Goal: Information Seeking & Learning: Learn about a topic

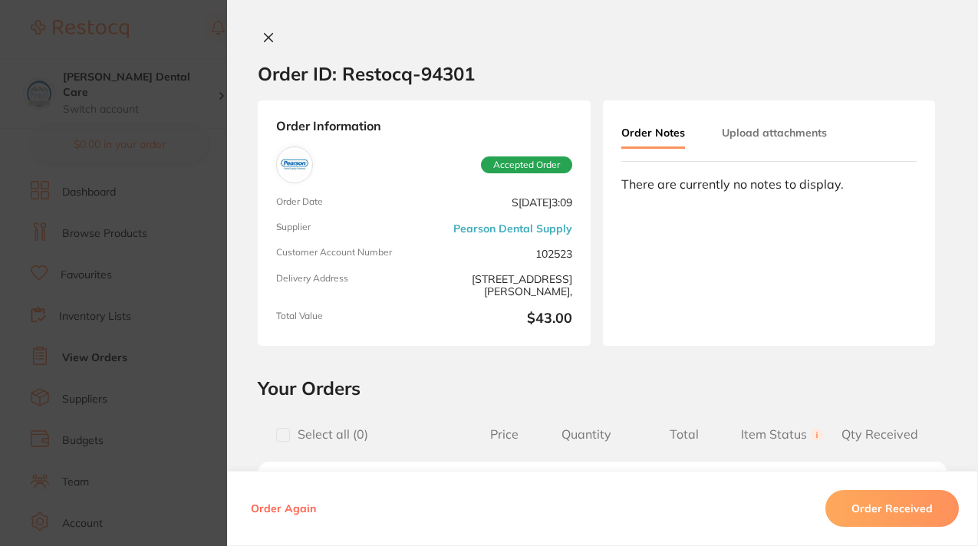
click at [438, 28] on div "Order ID: Restocq- 94301 Order Information Accepted Order Order Date Sept 22 20…" at bounding box center [602, 273] width 751 height 546
click at [165, 25] on section "Order ID: Restocq- 94301 Order Information Accepted Order Order Date Sept 22 20…" at bounding box center [489, 273] width 978 height 546
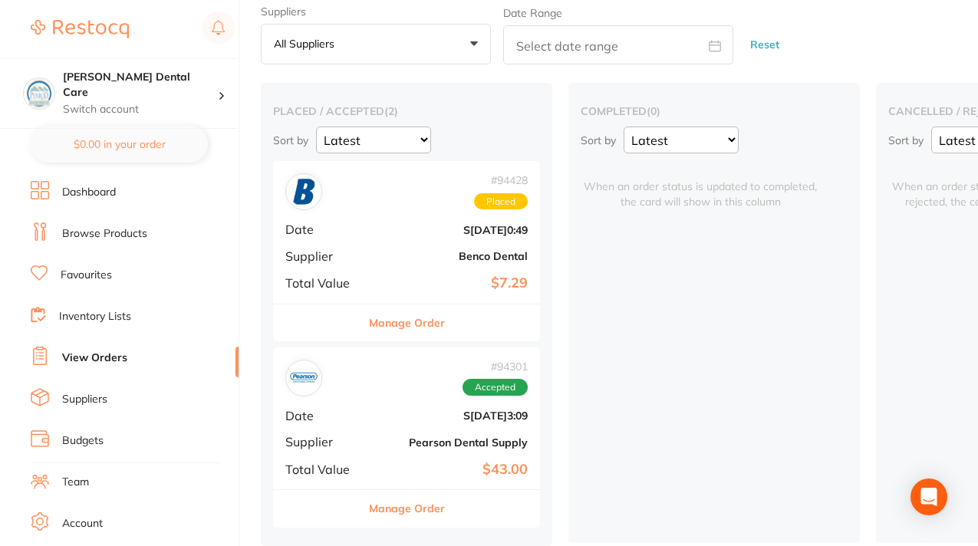
click at [400, 275] on b "$7.29" at bounding box center [450, 283] width 153 height 16
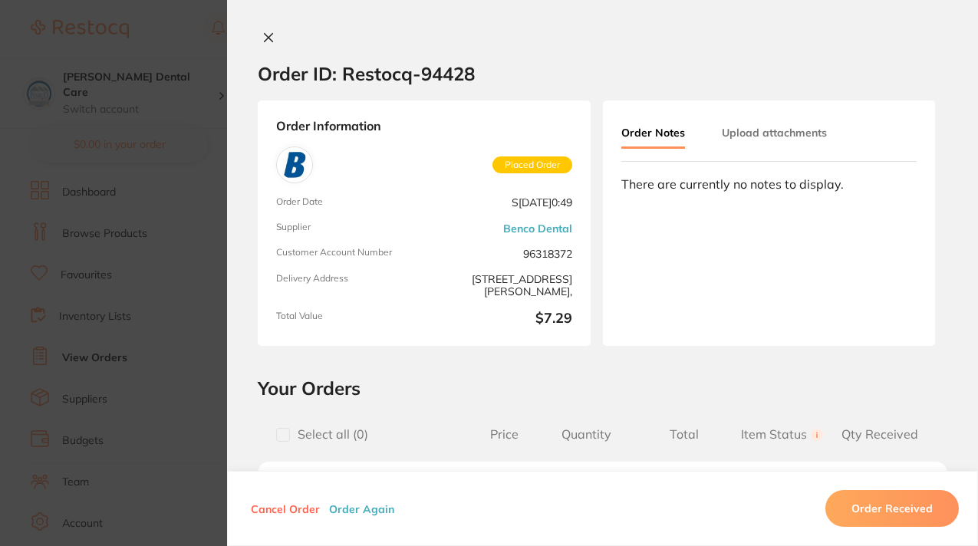
click at [404, 291] on span "Delivery Address" at bounding box center [347, 285] width 142 height 25
click at [198, 222] on section "Order ID: Restocq- 94428 Order Information Placed Order Order Date Sept 23 2025…" at bounding box center [489, 273] width 978 height 546
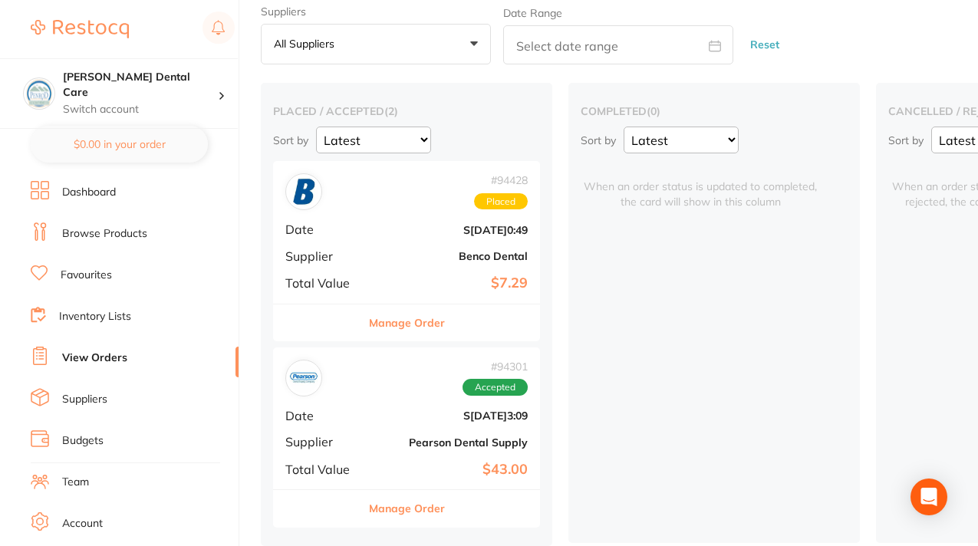
click at [395, 250] on b "Benco Dental" at bounding box center [450, 256] width 153 height 12
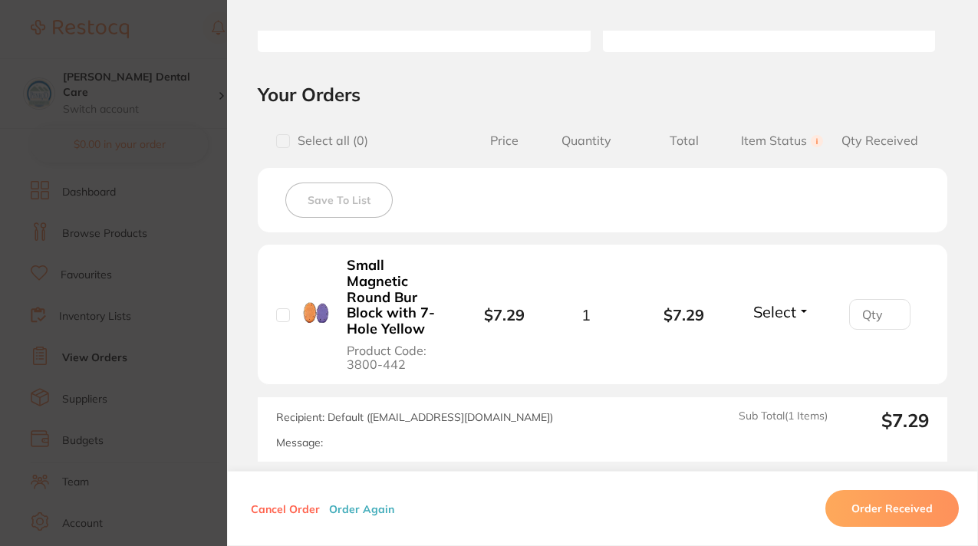
scroll to position [377, 0]
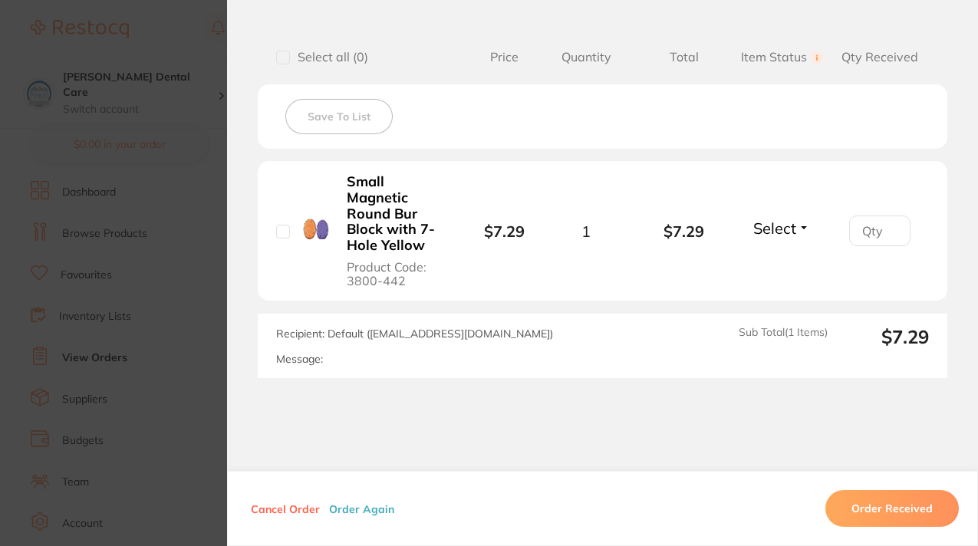
click at [177, 127] on section "Order ID: Restocq- 94428 Order Information Placed Order Order Date Sept 23 2025…" at bounding box center [489, 273] width 978 height 546
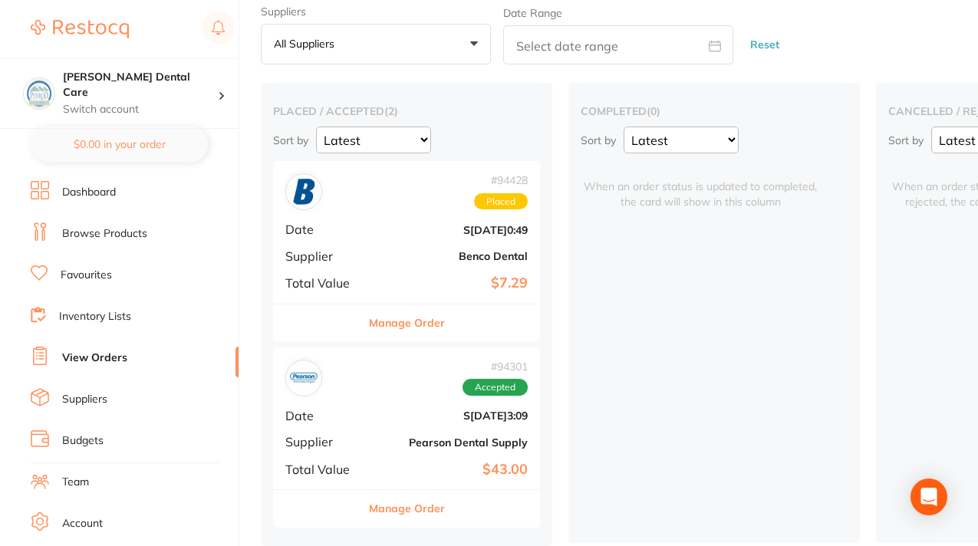
click at [380, 250] on b "Benco Dental" at bounding box center [450, 256] width 153 height 12
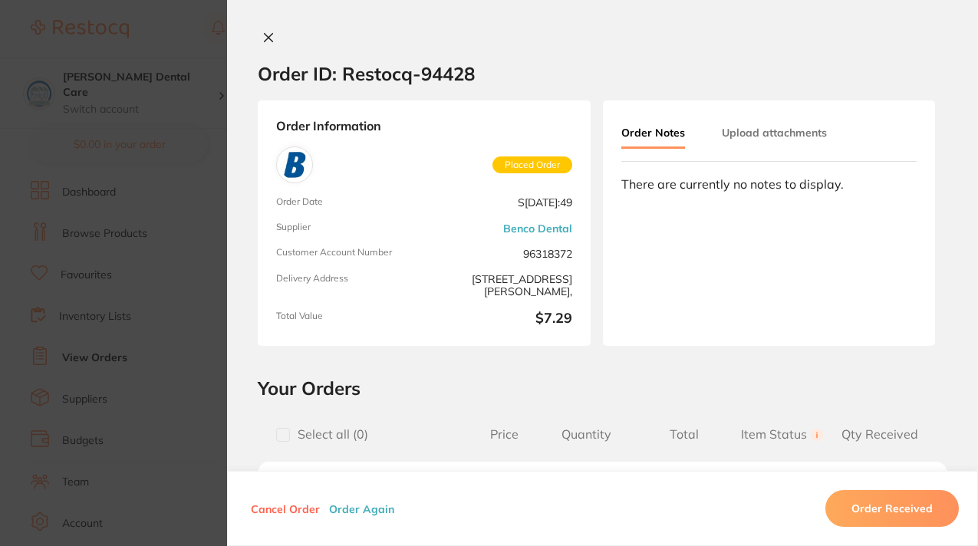
click at [204, 57] on section "Order ID: Restocq- 94428 Order Information Placed Order Order Date Sept 24 2025…" at bounding box center [489, 273] width 978 height 546
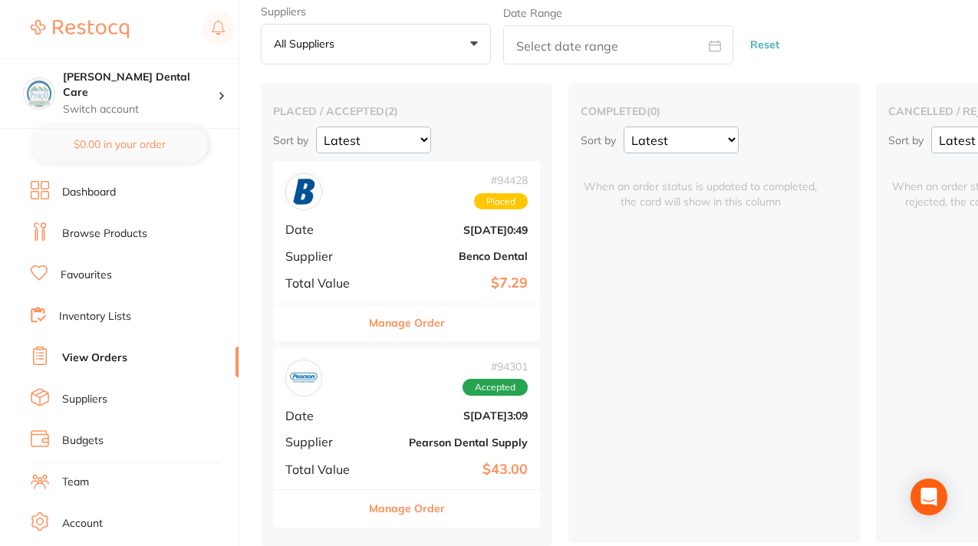
click at [109, 238] on link "Browse Products" at bounding box center [104, 233] width 85 height 15
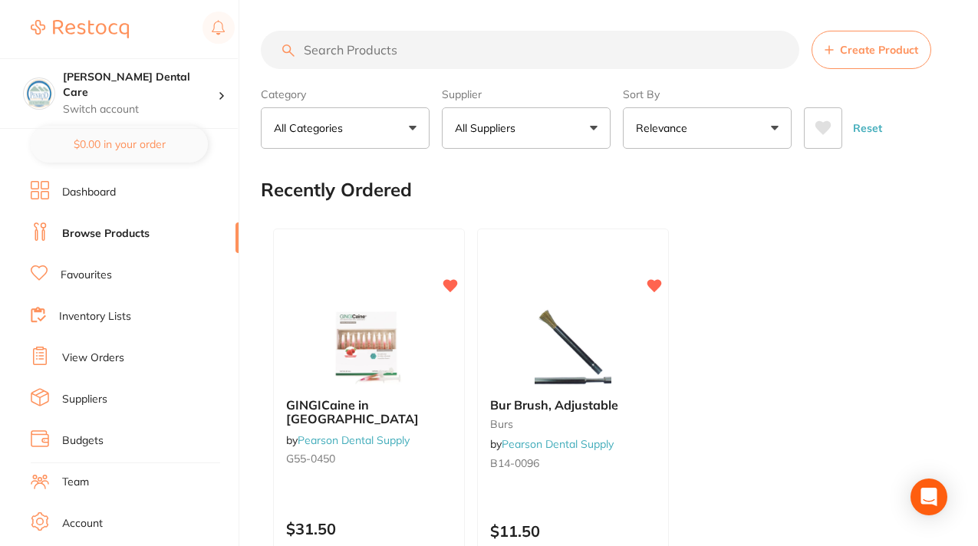
click at [90, 278] on link "Favourites" at bounding box center [86, 275] width 51 height 15
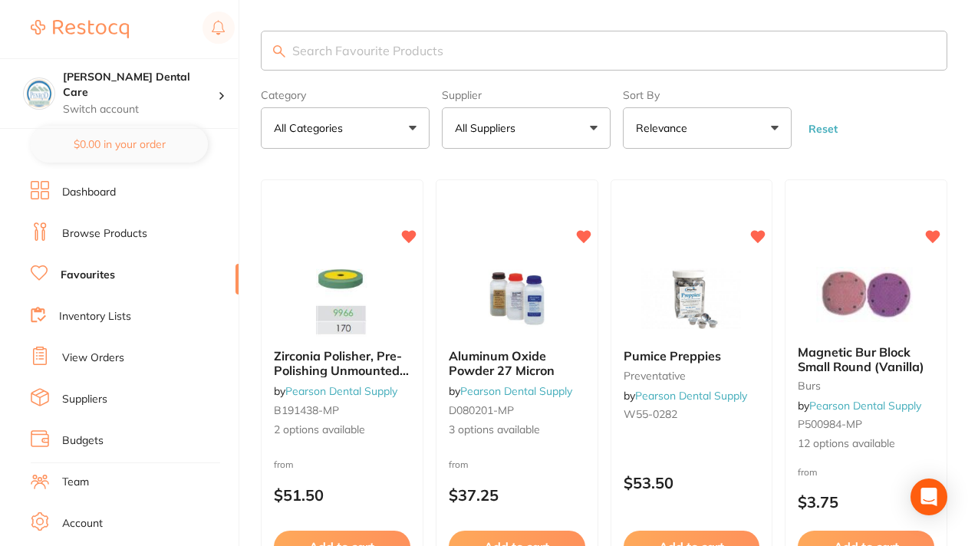
click at [594, 124] on button "All Suppliers" at bounding box center [526, 127] width 169 height 41
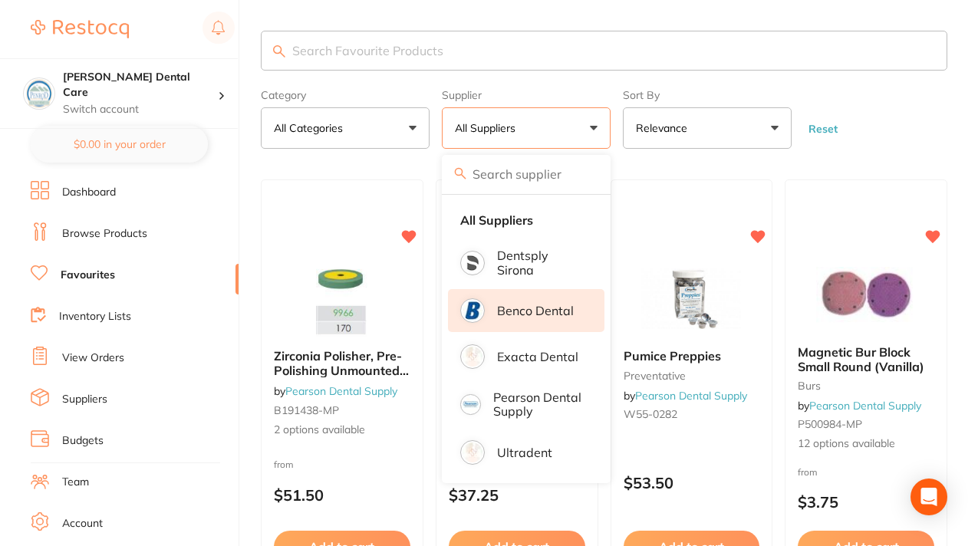
click at [514, 306] on p "Benco Dental" at bounding box center [535, 311] width 77 height 14
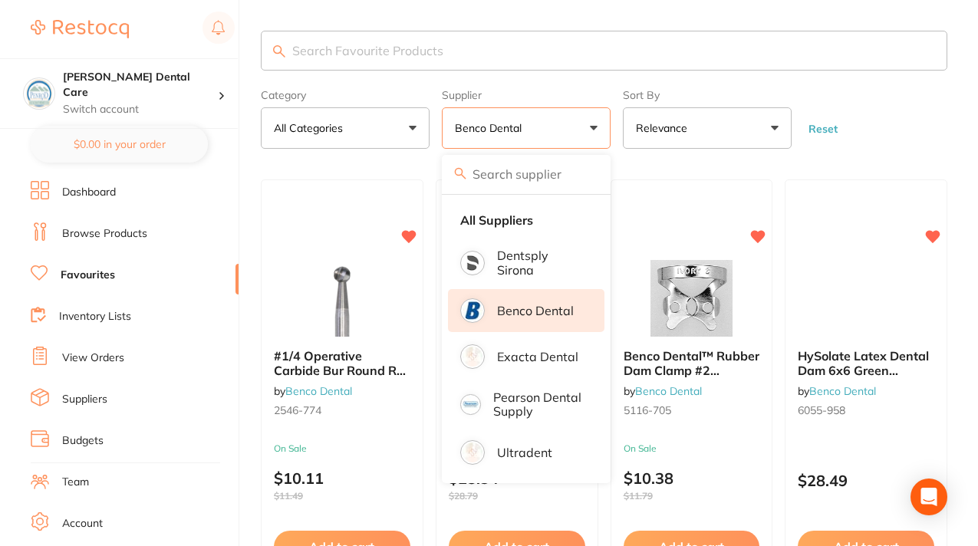
click at [112, 318] on link "Inventory Lists" at bounding box center [95, 316] width 72 height 15
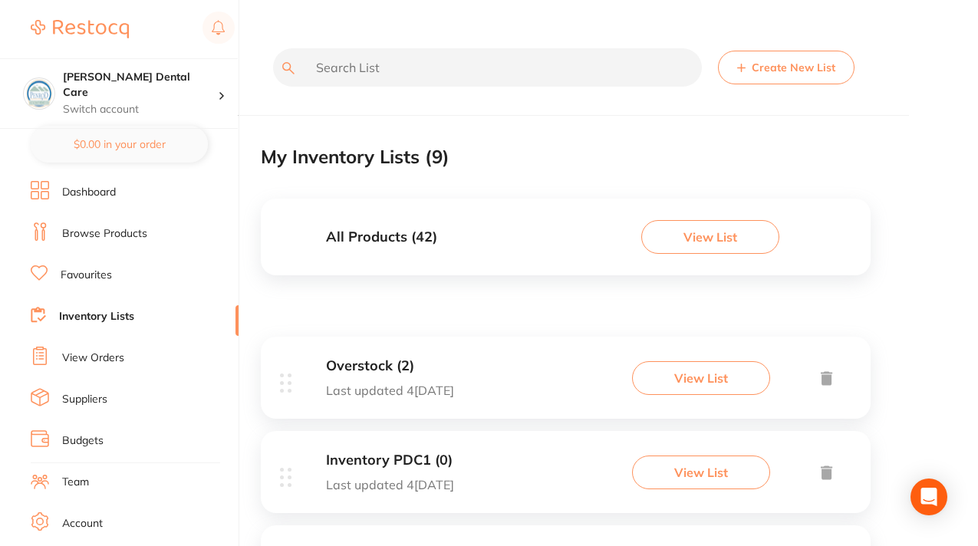
click at [697, 376] on button "View List" at bounding box center [701, 378] width 138 height 34
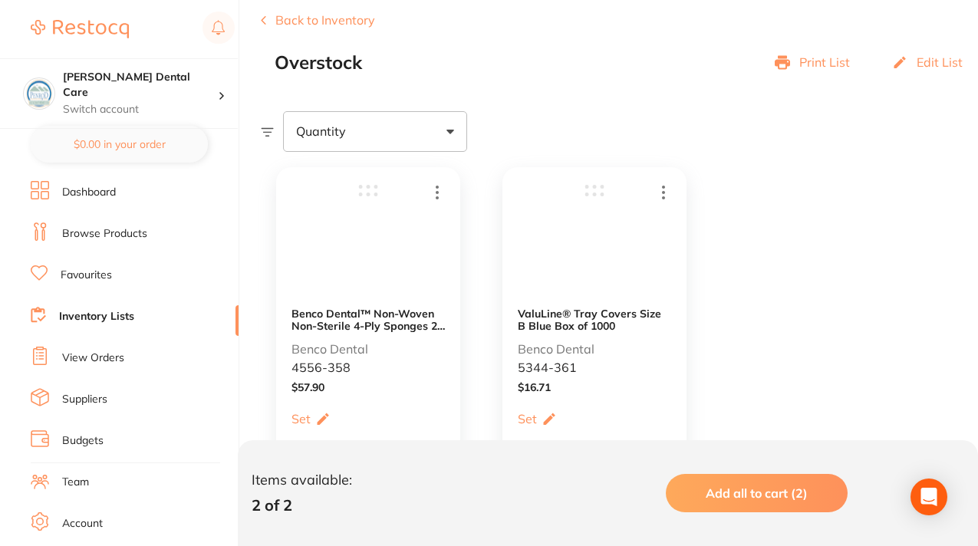
scroll to position [1, 0]
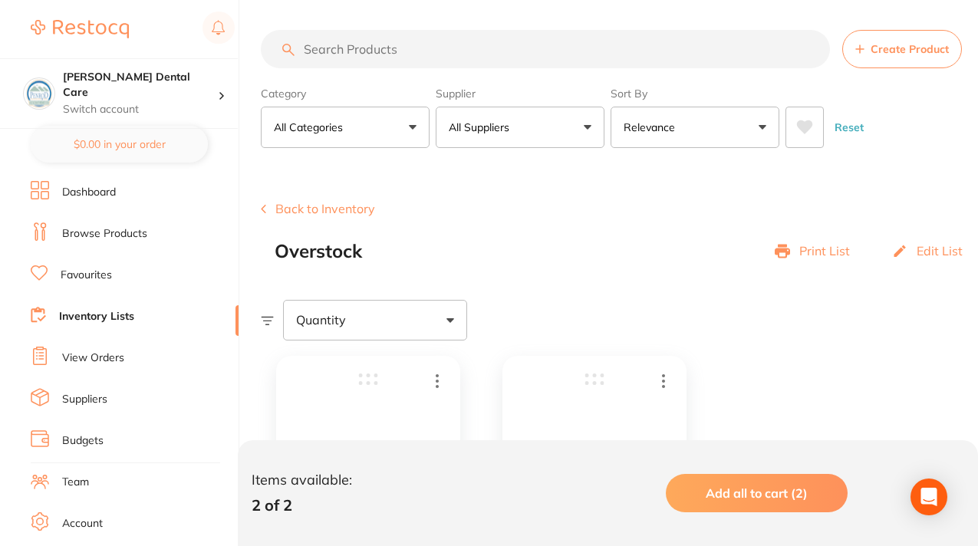
click at [86, 283] on li "Favourites" at bounding box center [135, 275] width 208 height 23
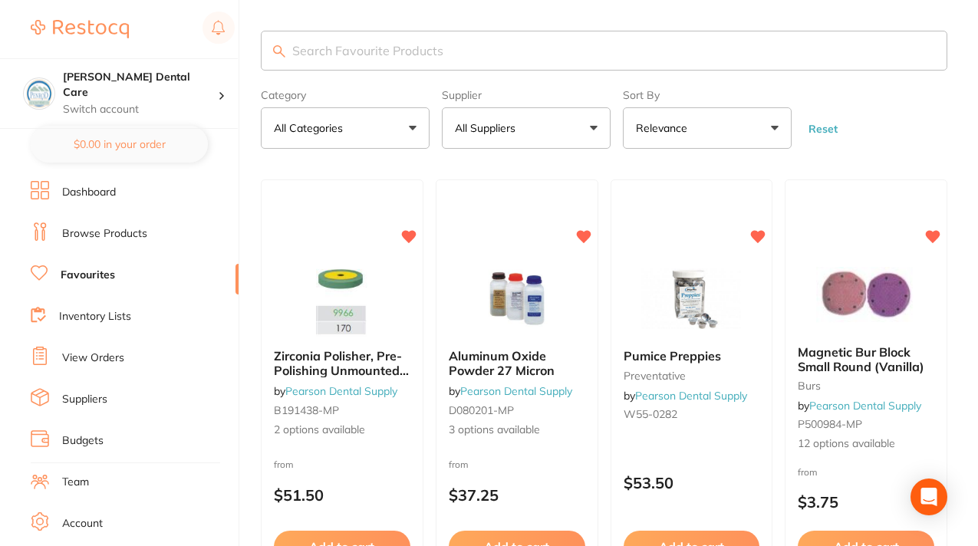
click at [591, 128] on button "All Suppliers" at bounding box center [526, 127] width 169 height 41
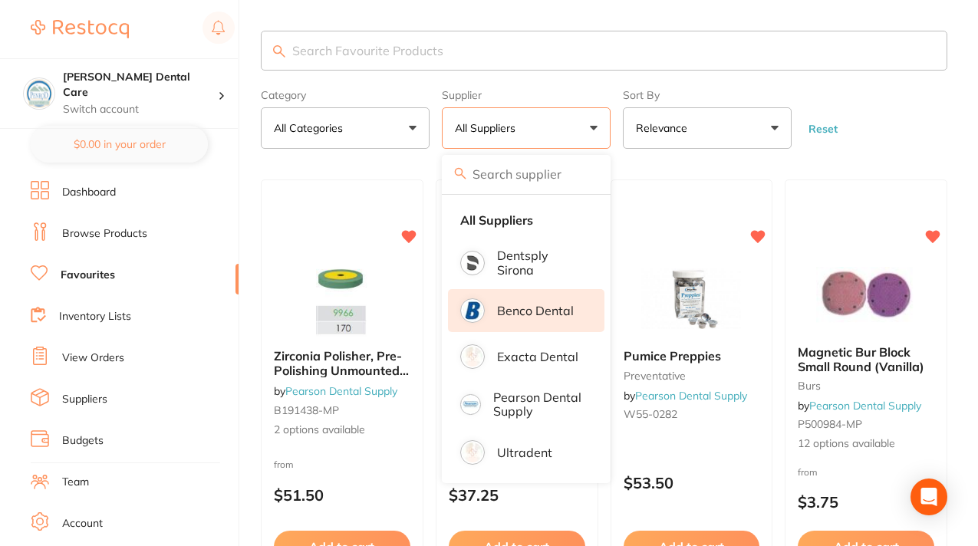
click at [520, 306] on p "Benco Dental" at bounding box center [535, 311] width 77 height 14
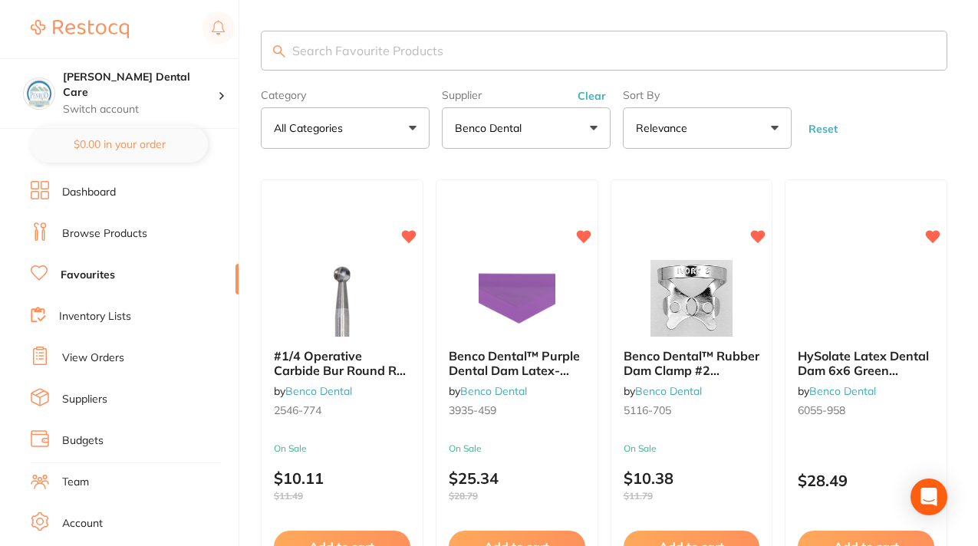
click at [120, 359] on link "View Orders" at bounding box center [93, 358] width 62 height 15
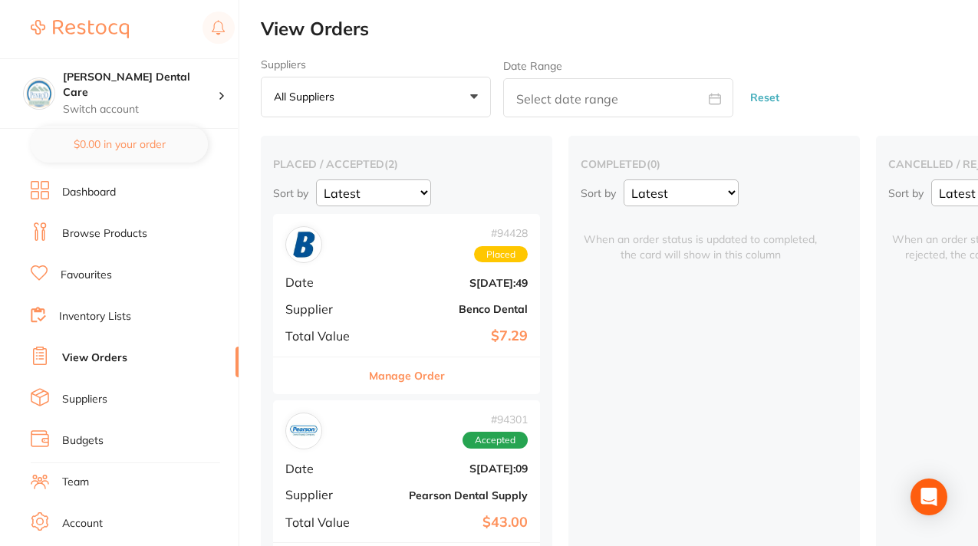
click at [410, 288] on div "# 94428 Placed Date Sept 24 2025, 6:49 Supplier Benco Dental Total Value $7.29" at bounding box center [406, 285] width 267 height 142
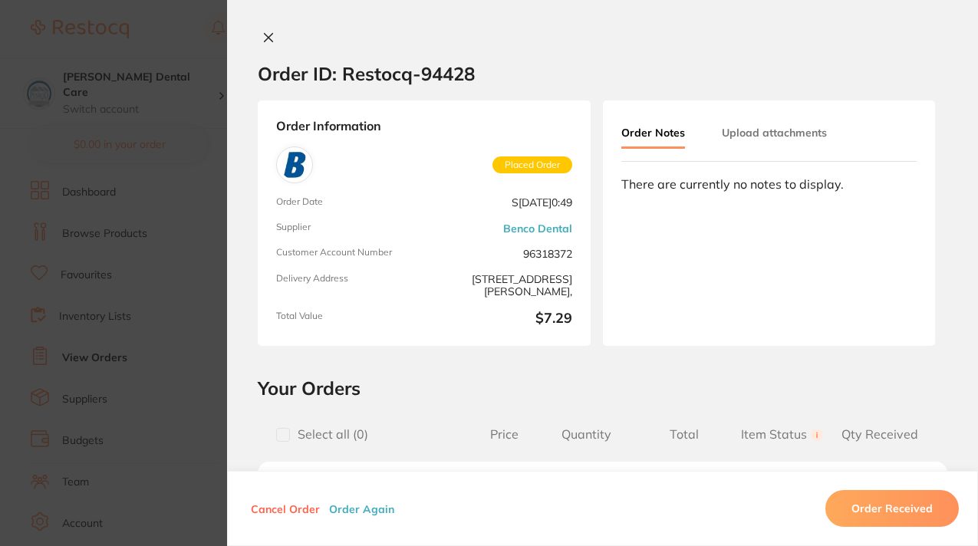
click at [258, 35] on button at bounding box center [268, 39] width 21 height 16
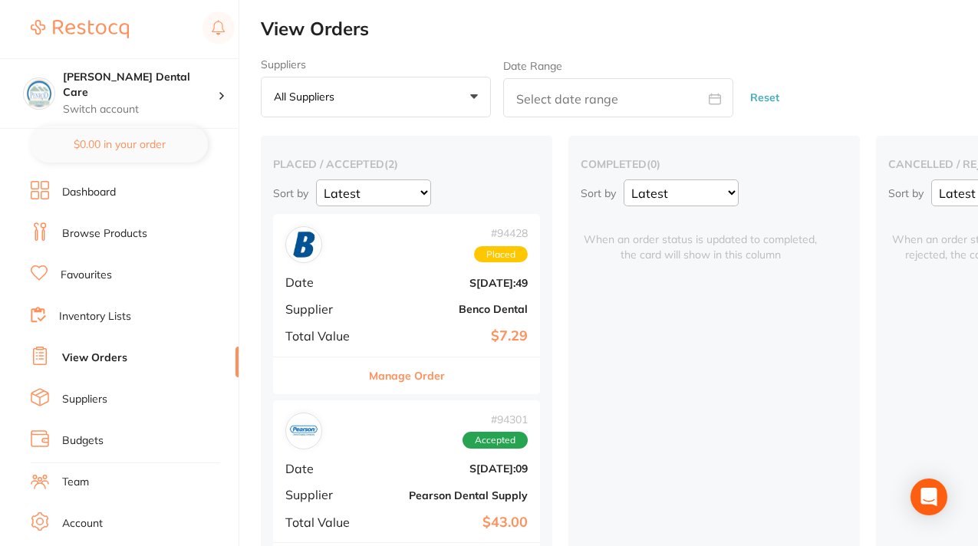
click at [403, 374] on button "Manage Order" at bounding box center [407, 375] width 76 height 37
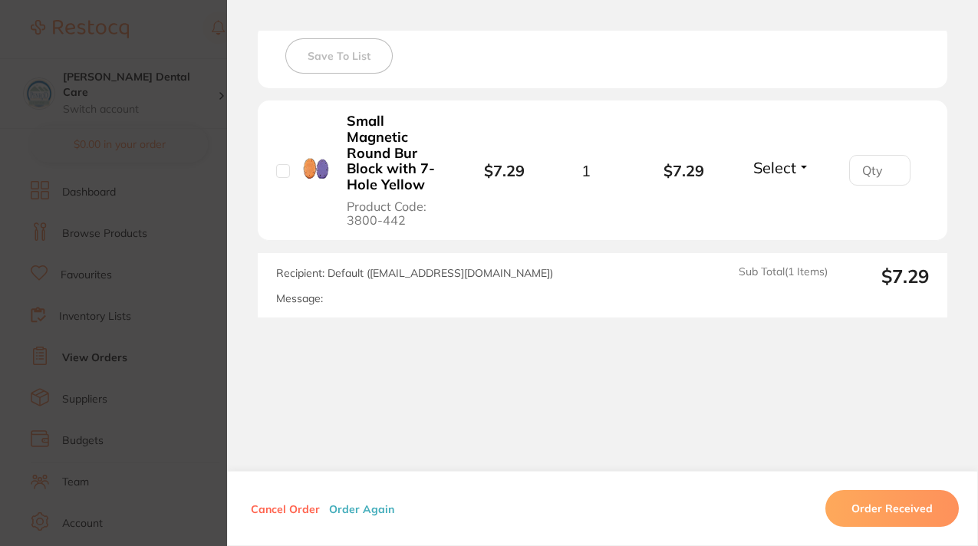
scroll to position [426, 0]
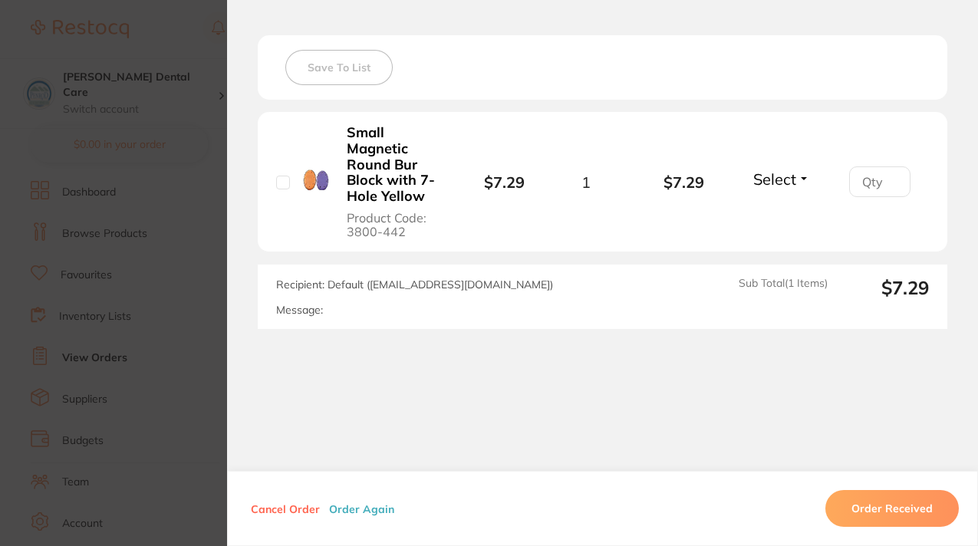
click at [275, 507] on button "Cancel Order" at bounding box center [285, 509] width 78 height 14
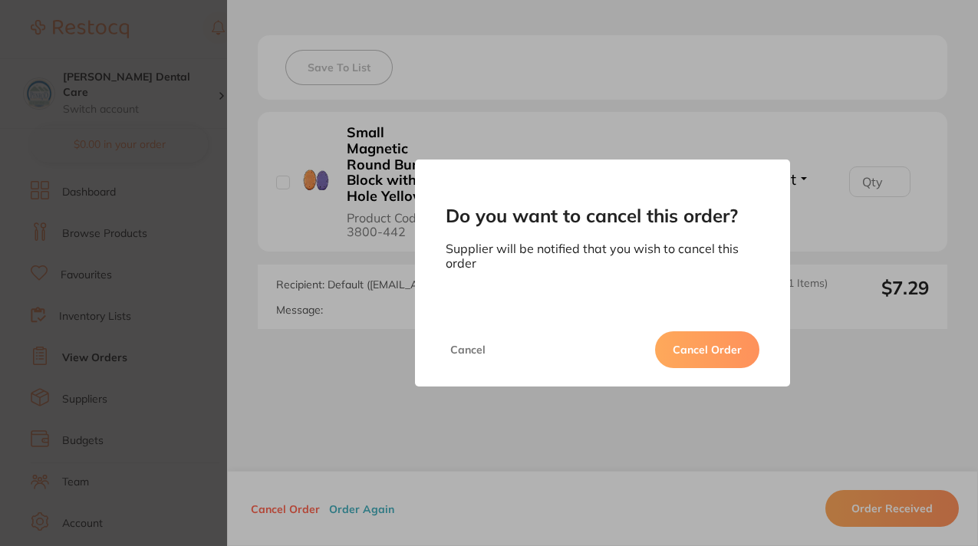
click at [710, 346] on button "Cancel Order" at bounding box center [707, 349] width 104 height 37
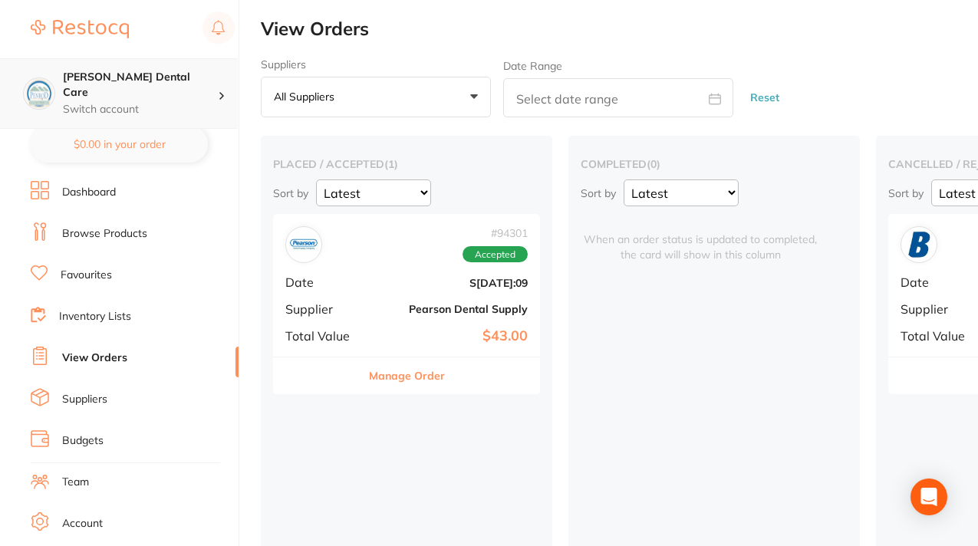
click at [137, 74] on h4 "[PERSON_NAME] Dental Care" at bounding box center [140, 85] width 155 height 30
click at [166, 71] on h4 "[PERSON_NAME] Dental Care" at bounding box center [140, 85] width 155 height 30
click at [122, 235] on link "Browse Products" at bounding box center [104, 233] width 85 height 15
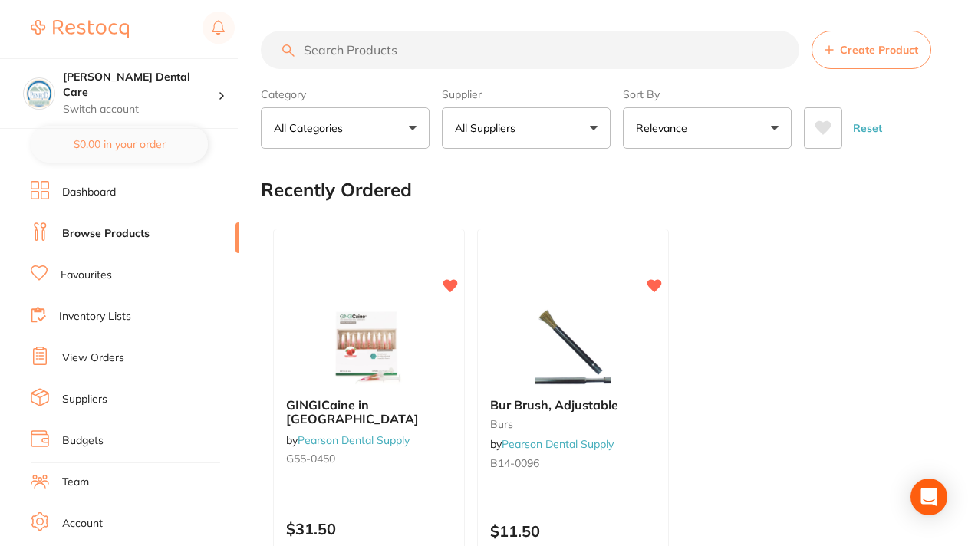
click at [593, 127] on button "All Suppliers" at bounding box center [526, 127] width 169 height 41
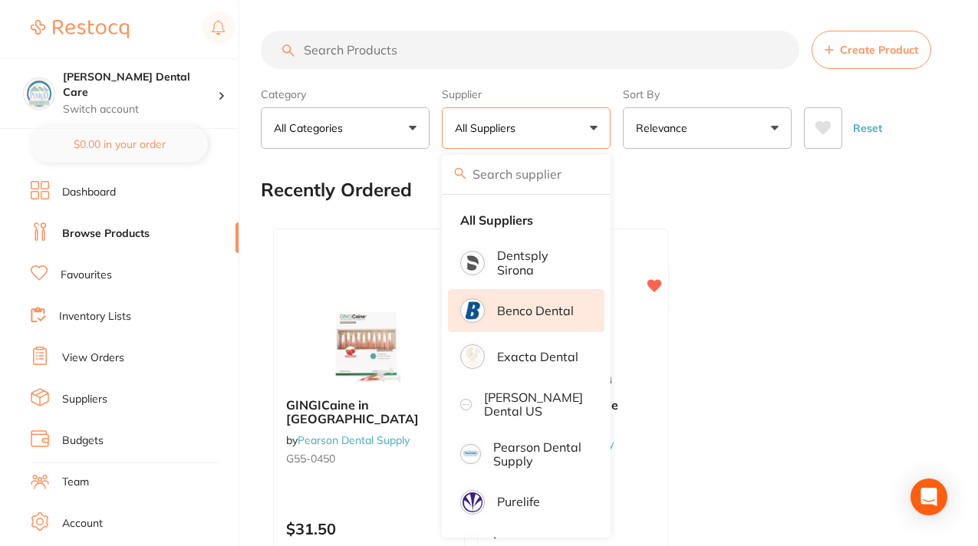
click at [536, 308] on p "Benco Dental" at bounding box center [535, 311] width 77 height 14
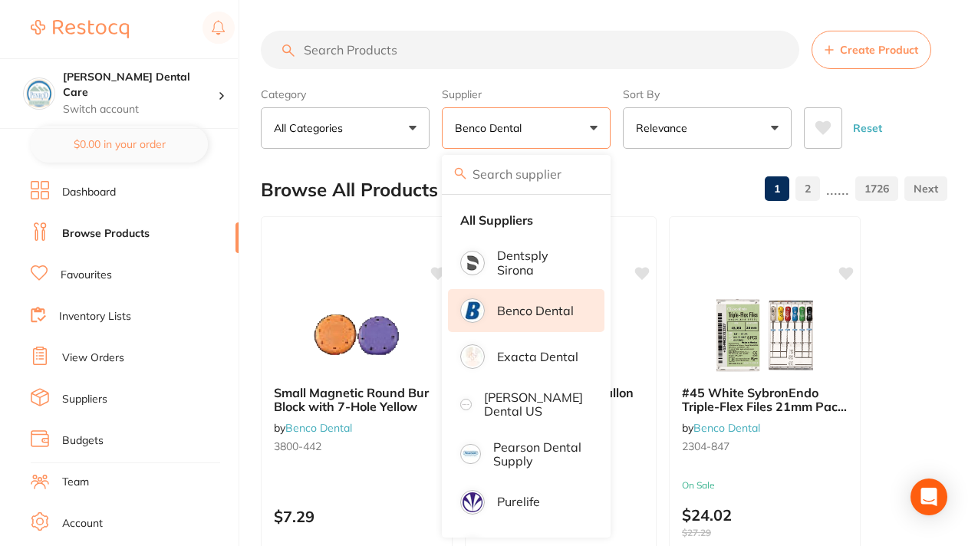
click at [653, 175] on div "Browse All Products 1 2 ...... 1726" at bounding box center [604, 189] width 687 height 51
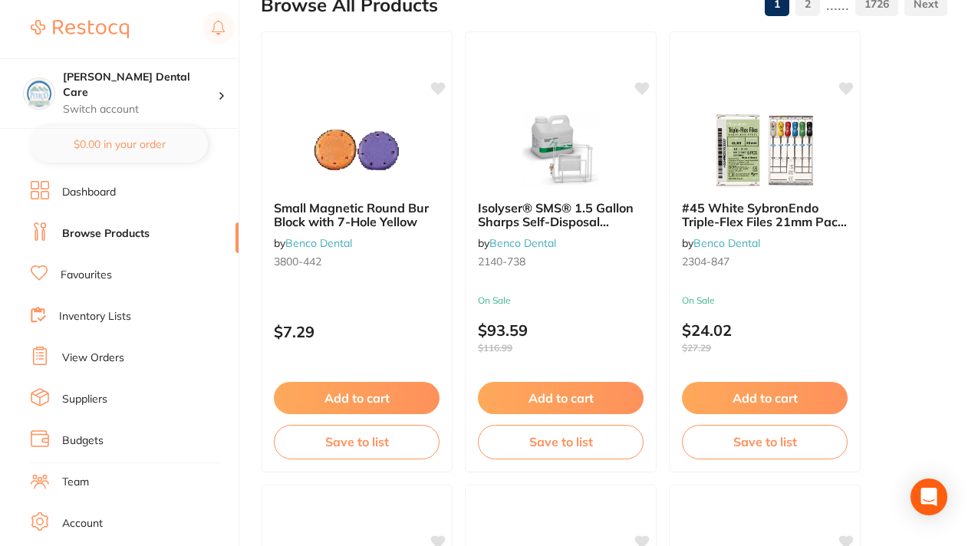
scroll to position [147, 0]
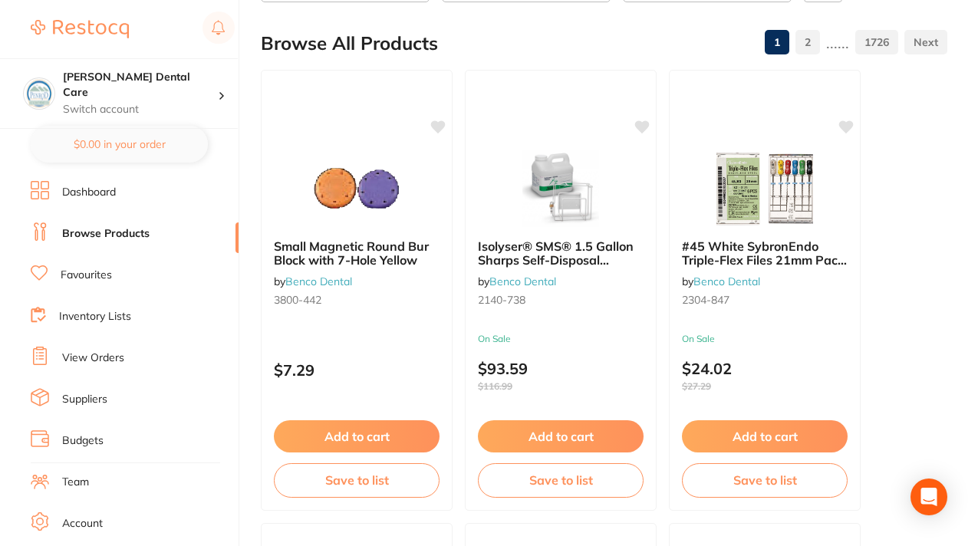
click at [97, 237] on link "Browse Products" at bounding box center [105, 233] width 87 height 15
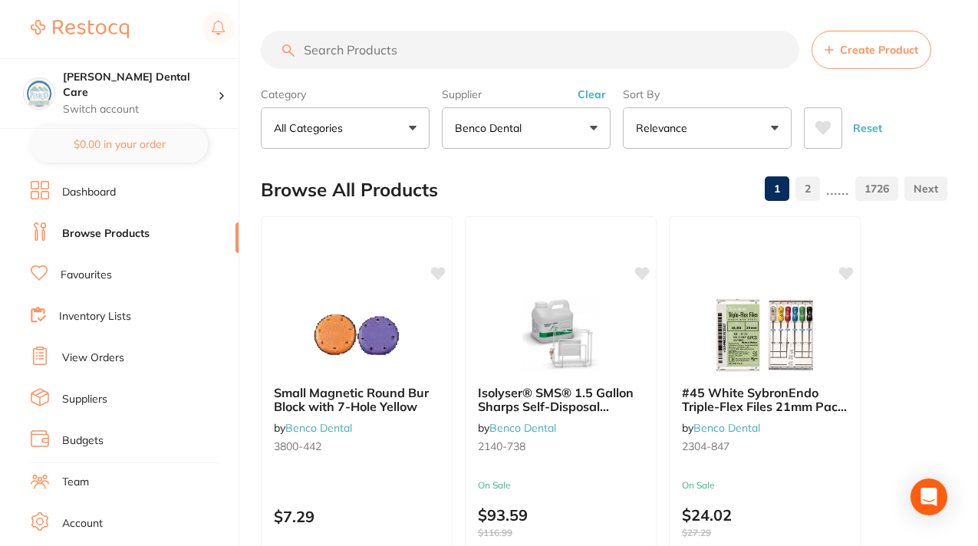
click at [97, 237] on link "Browse Products" at bounding box center [105, 233] width 87 height 15
click at [102, 232] on link "Browse Products" at bounding box center [105, 233] width 87 height 15
click at [594, 126] on button "Benco Dental" at bounding box center [526, 127] width 169 height 41
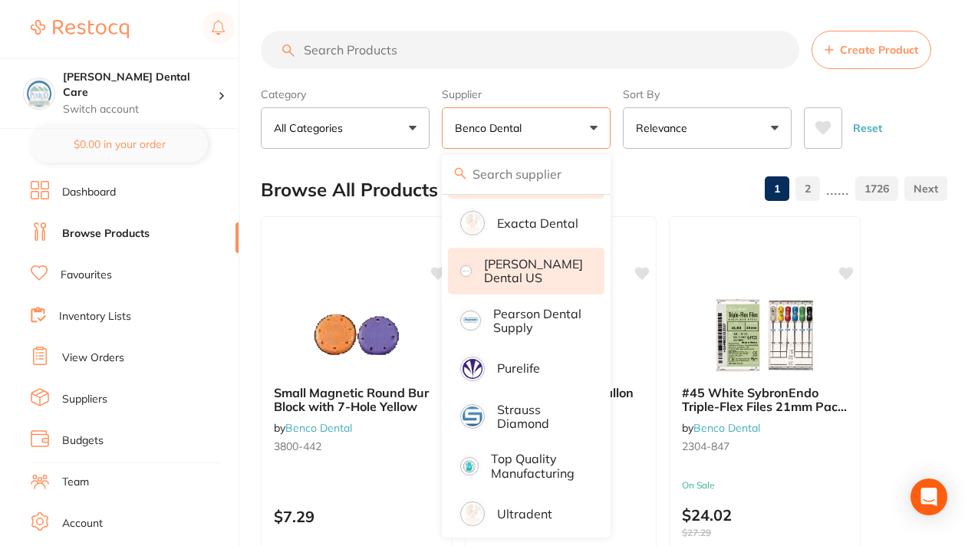
scroll to position [137, 0]
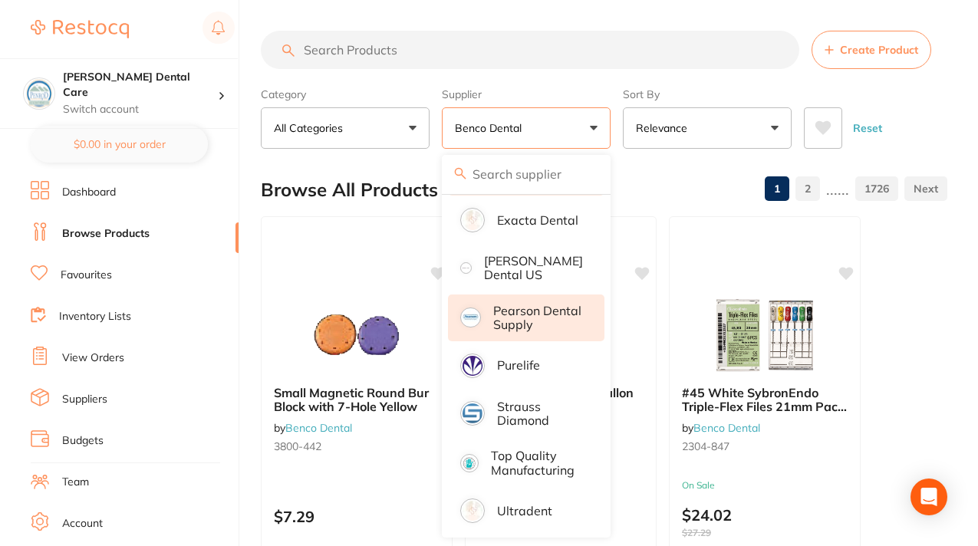
click at [514, 324] on p "Pearson Dental Supply" at bounding box center [538, 318] width 90 height 28
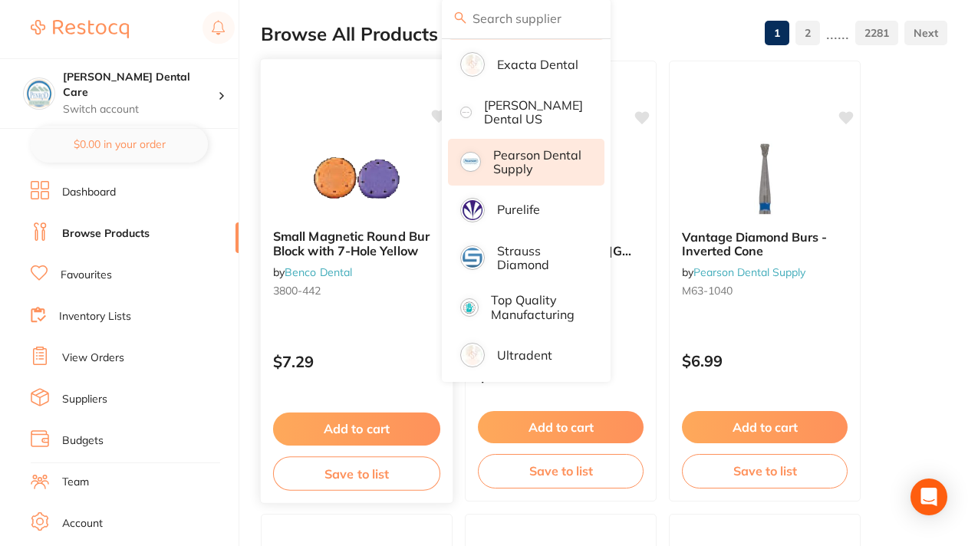
scroll to position [0, 0]
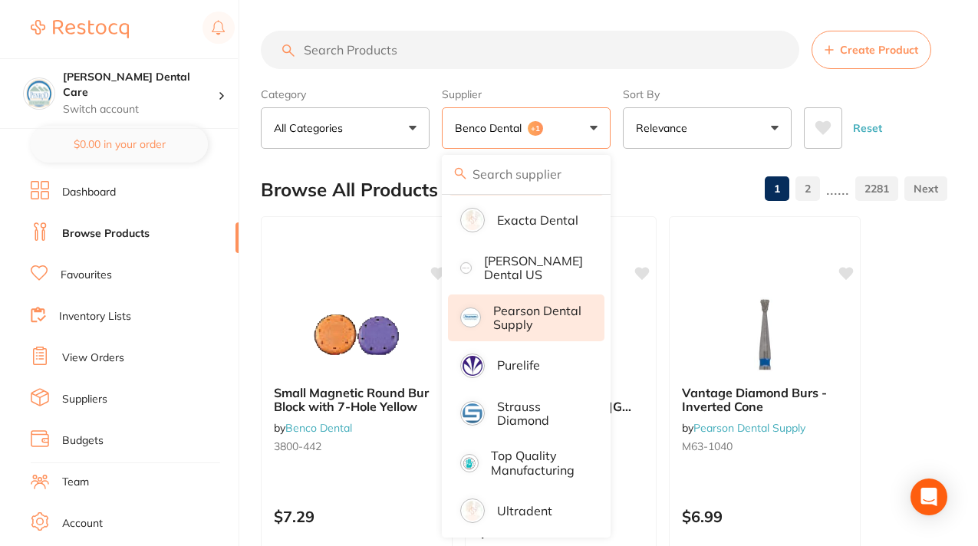
click at [274, 164] on div "Browse All Products 1 2 ...... 2281" at bounding box center [604, 189] width 687 height 51
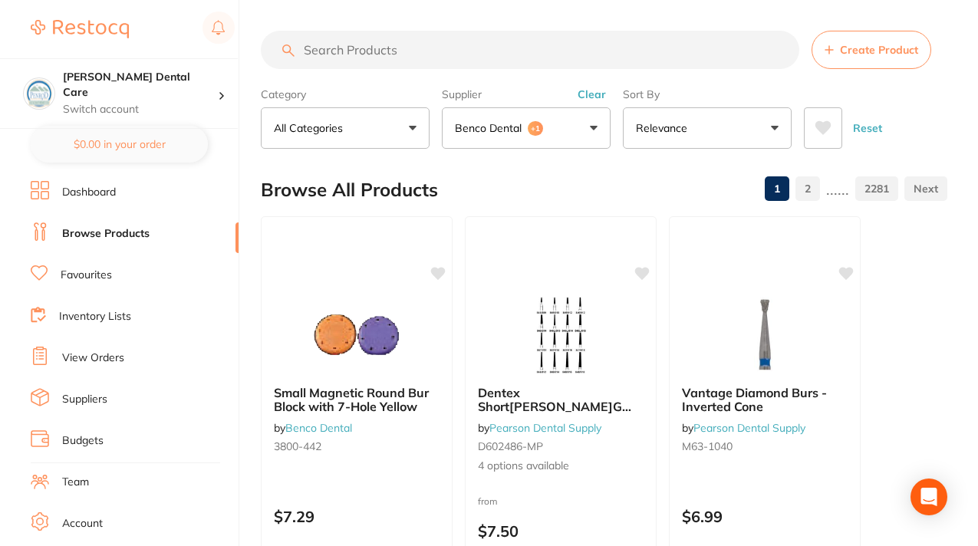
click at [121, 236] on link "Browse Products" at bounding box center [105, 233] width 87 height 15
click at [585, 120] on button "Benco Dental +1" at bounding box center [526, 127] width 169 height 41
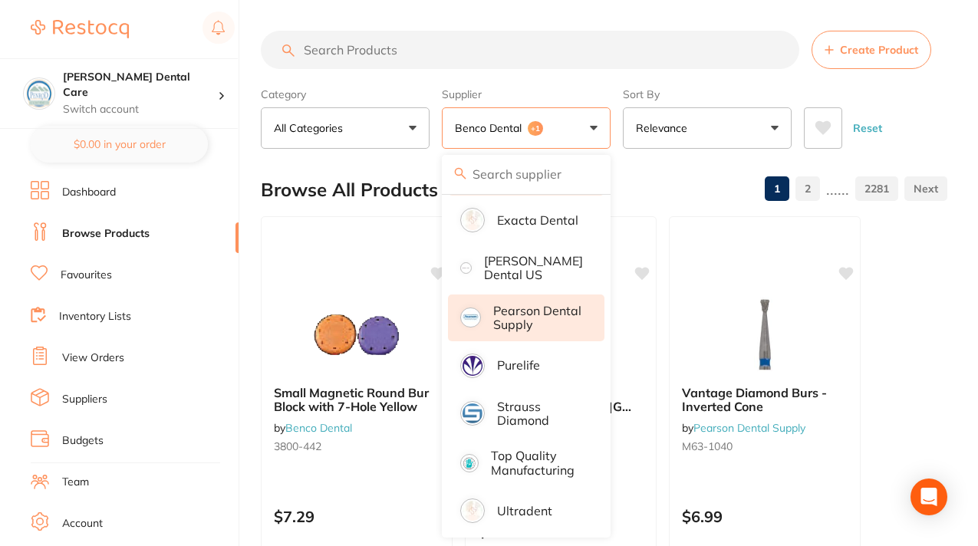
click at [660, 188] on div "Browse All Products 1 2 ...... 2281" at bounding box center [604, 189] width 687 height 51
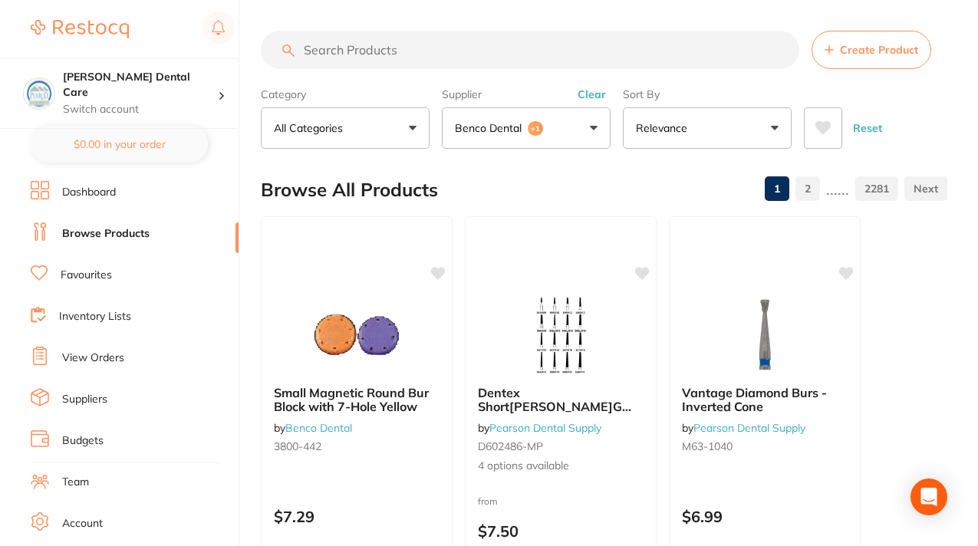
click at [483, 129] on p "Benco Dental" at bounding box center [491, 127] width 73 height 15
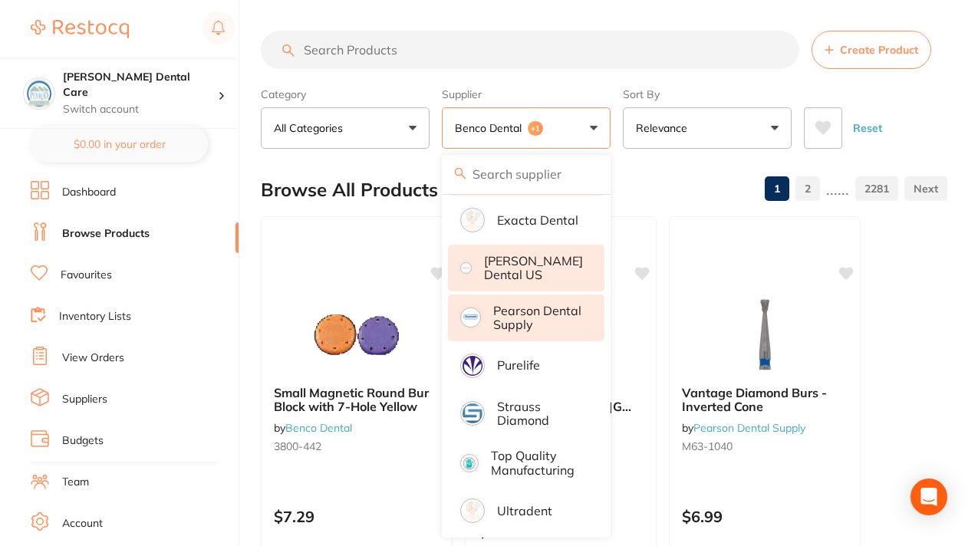
scroll to position [144, 0]
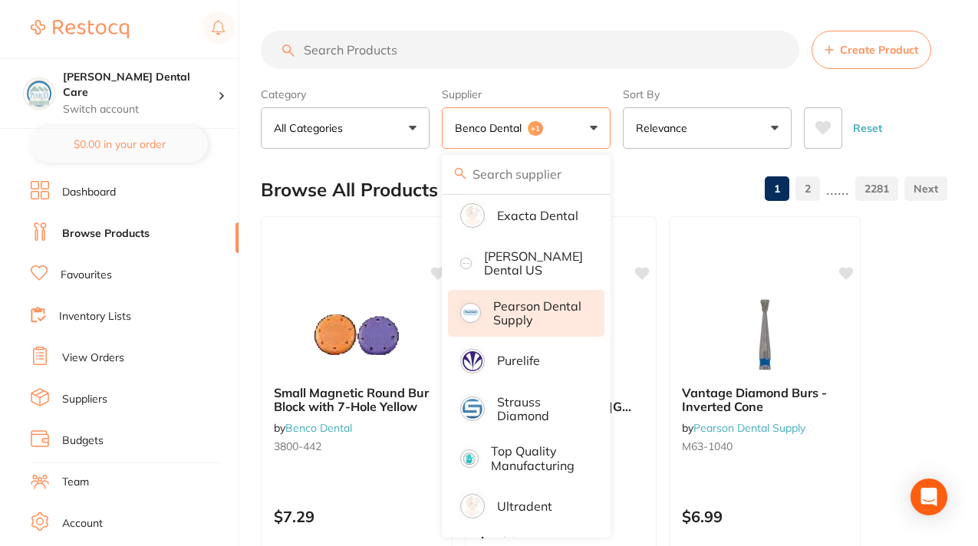
click at [672, 165] on div "Browse All Products 1 2 ...... 2281" at bounding box center [604, 189] width 687 height 51
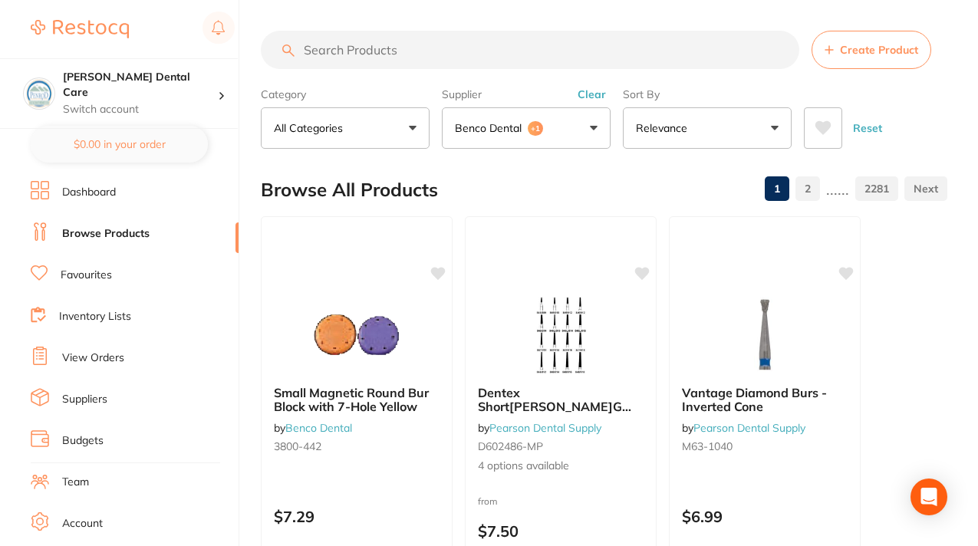
click at [591, 130] on button "Benco Dental +1" at bounding box center [526, 127] width 169 height 41
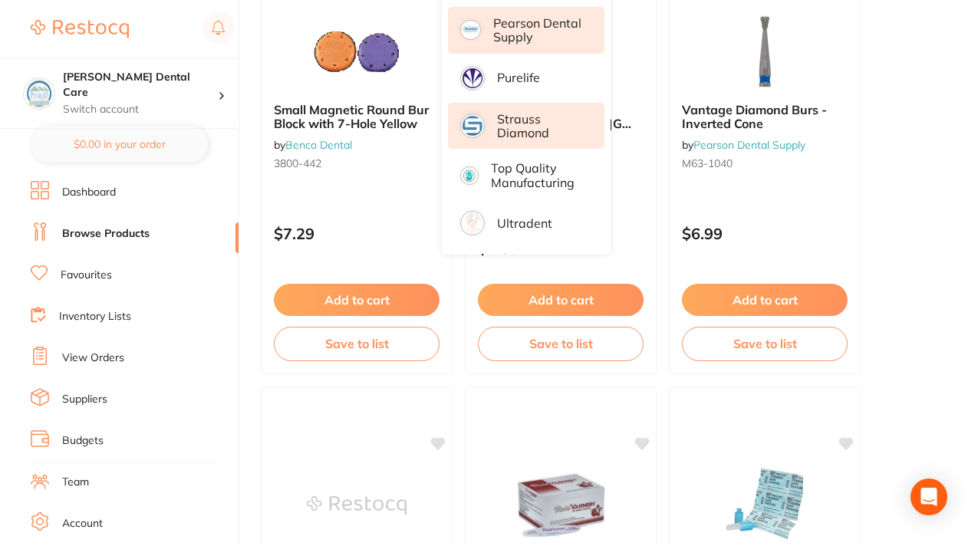
scroll to position [0, 0]
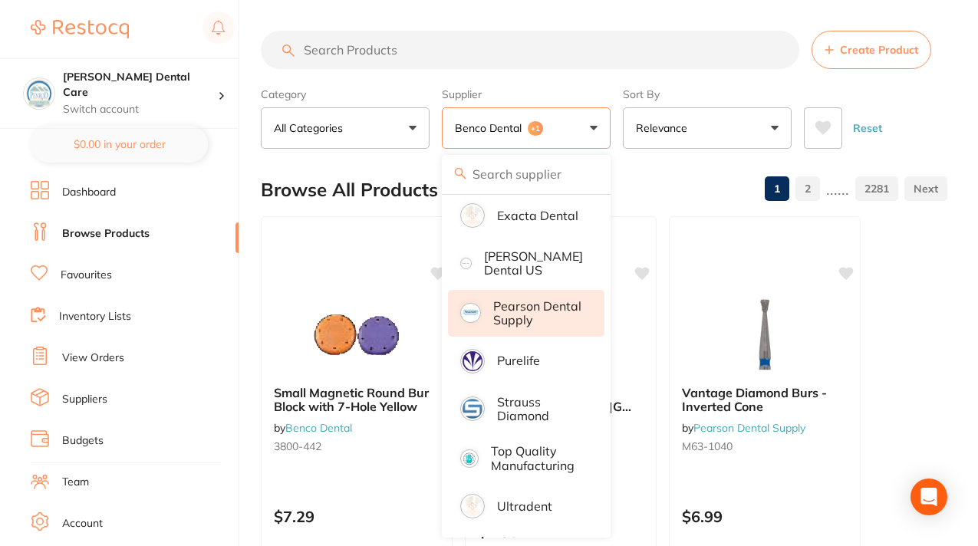
click at [678, 179] on div "Browse All Products 1 2 ...... 2281" at bounding box center [604, 189] width 687 height 51
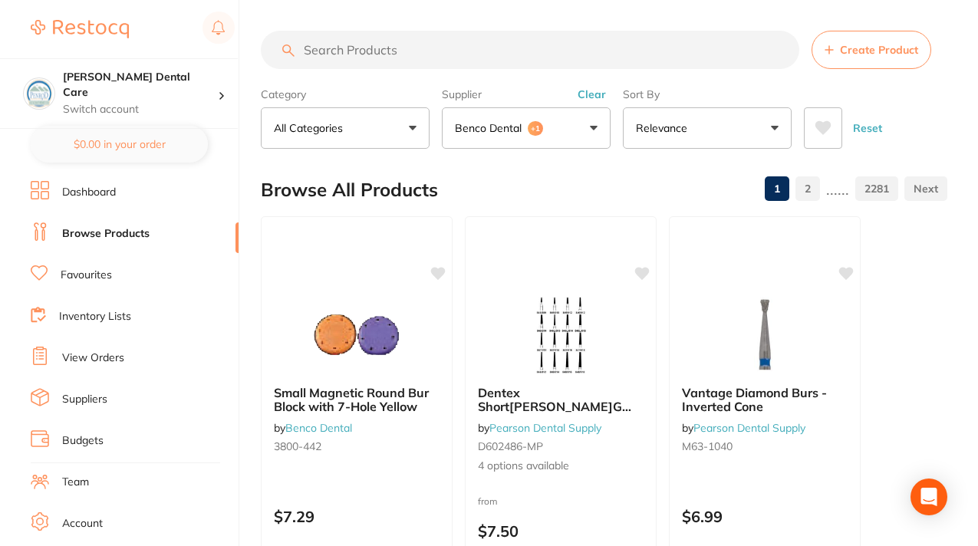
click at [136, 235] on link "Browse Products" at bounding box center [105, 233] width 87 height 15
click at [589, 126] on button "Benco Dental +1" at bounding box center [526, 127] width 169 height 41
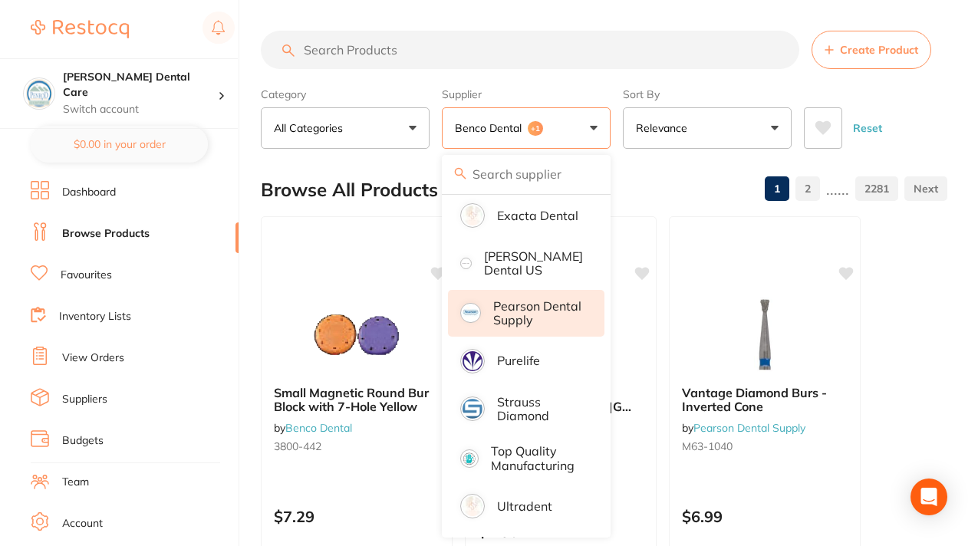
click at [536, 128] on span "+1" at bounding box center [535, 128] width 15 height 15
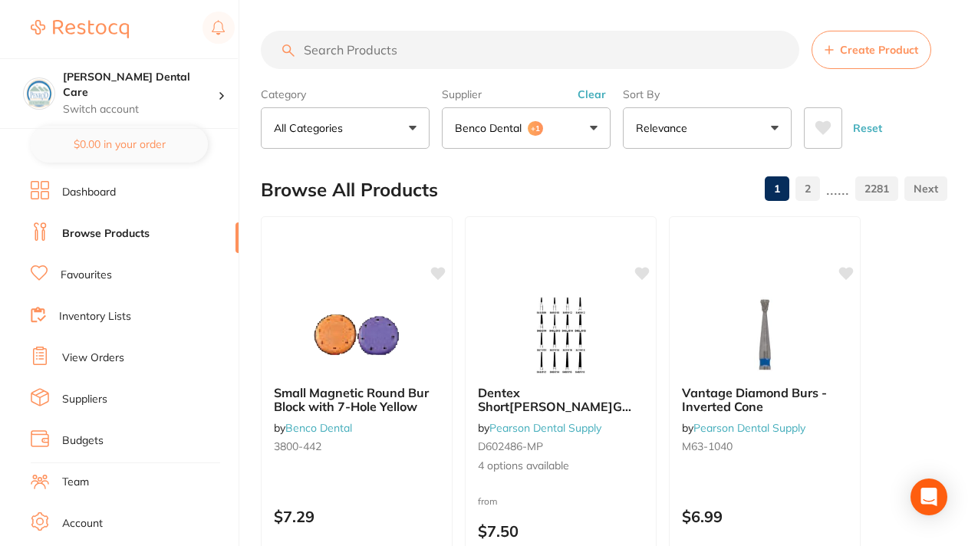
click at [536, 128] on span "+1" at bounding box center [535, 128] width 15 height 15
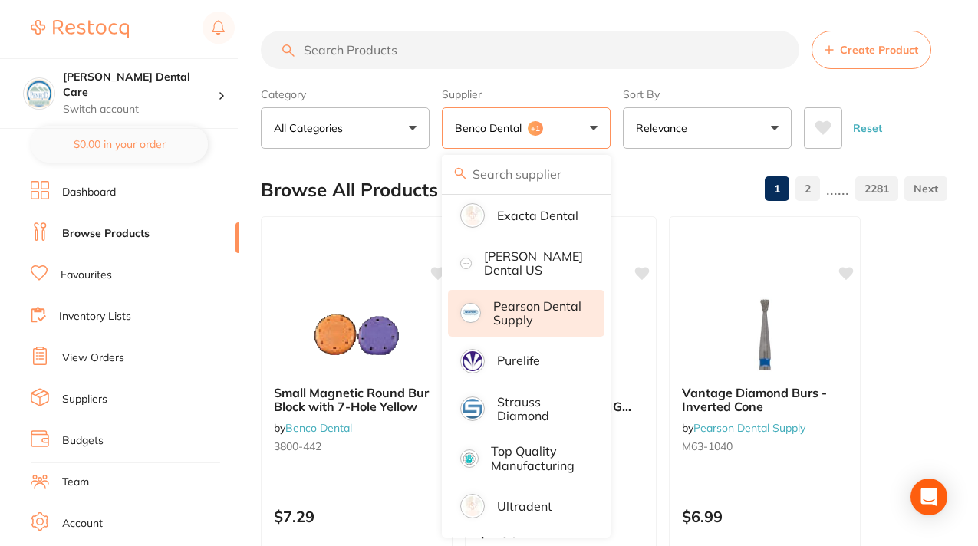
click at [535, 131] on span "+1" at bounding box center [535, 128] width 15 height 15
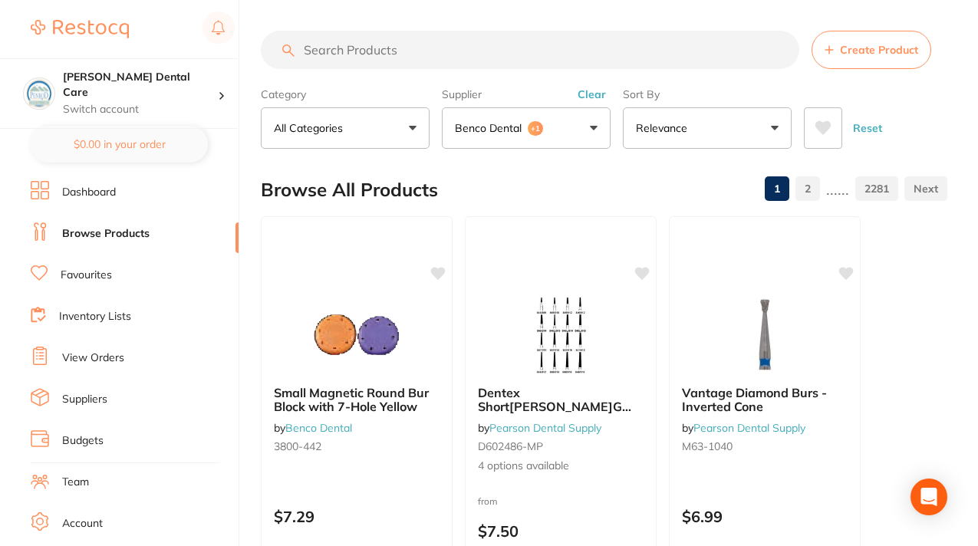
click at [386, 127] on button "All Categories" at bounding box center [345, 127] width 169 height 41
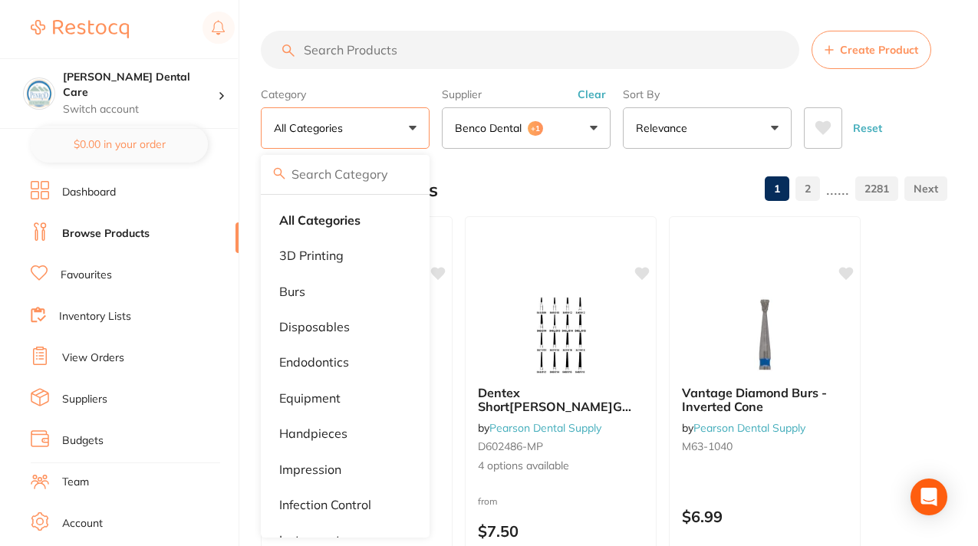
click at [588, 123] on button "Benco Dental +1" at bounding box center [526, 127] width 169 height 41
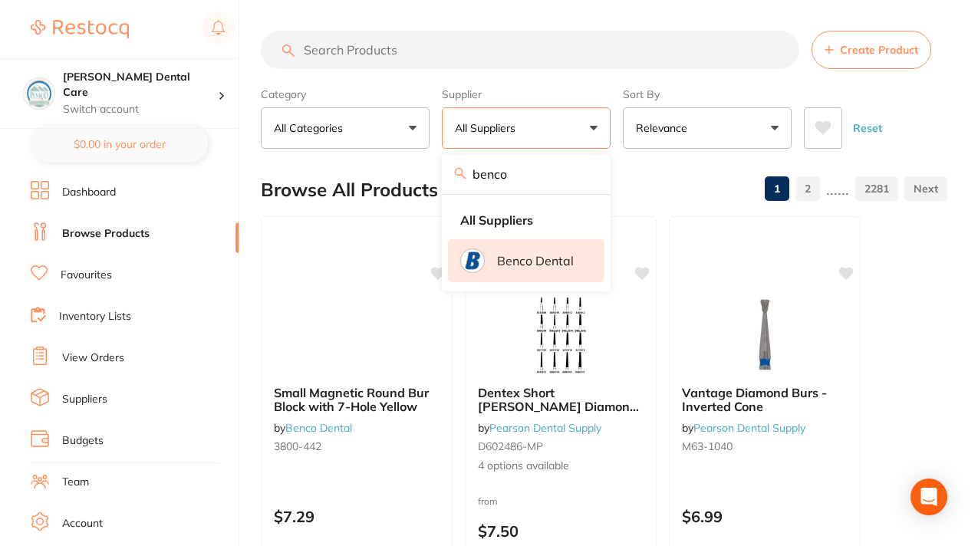
type input "Benco"
click at [520, 268] on li "Benco Dental" at bounding box center [526, 260] width 156 height 43
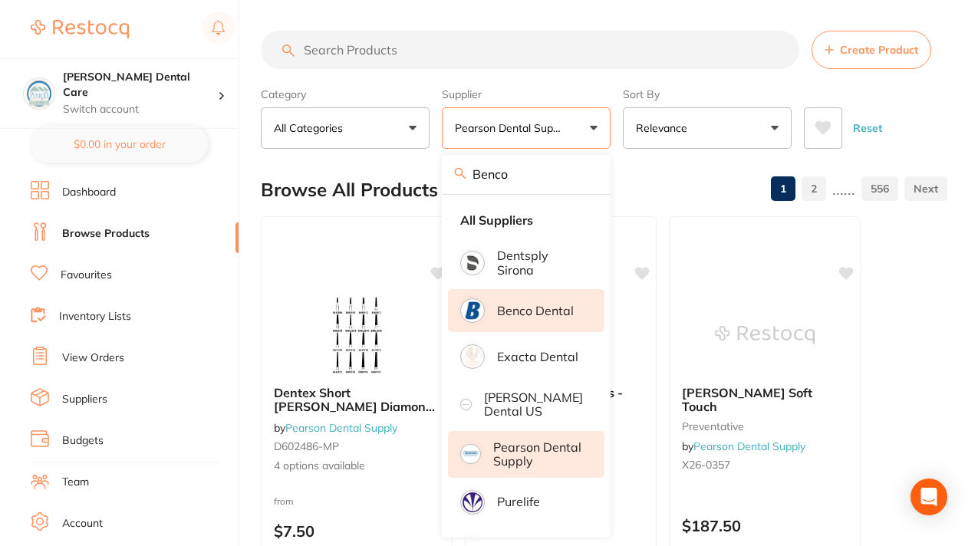
click at [529, 311] on p "Benco Dental" at bounding box center [535, 311] width 77 height 14
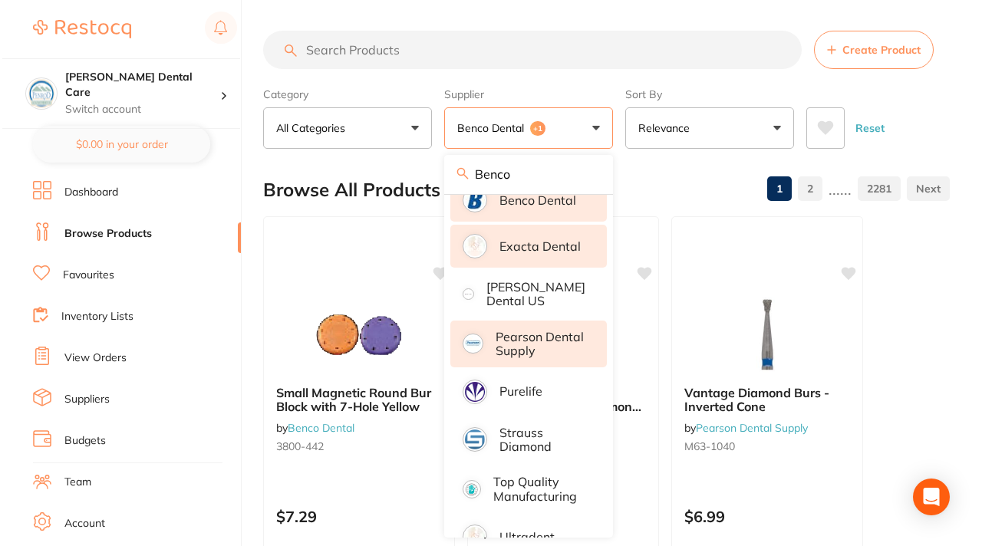
scroll to position [113, 0]
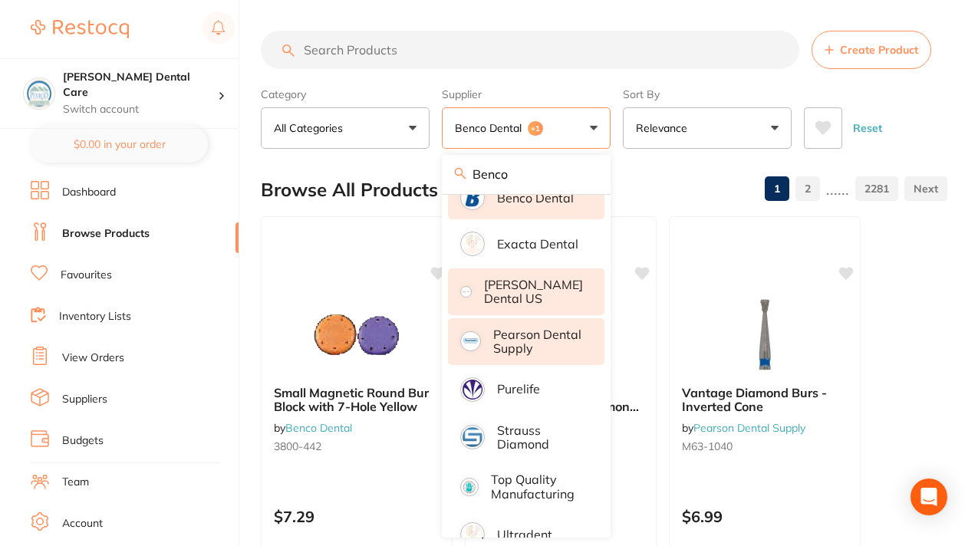
click at [531, 293] on p "[PERSON_NAME] Dental US" at bounding box center [533, 292] width 99 height 28
click at [328, 275] on div "Small Magnetic Round Bur Block with 7-Hole Yellow by Benco Dental 3800-442 $7.2…" at bounding box center [357, 437] width 194 height 446
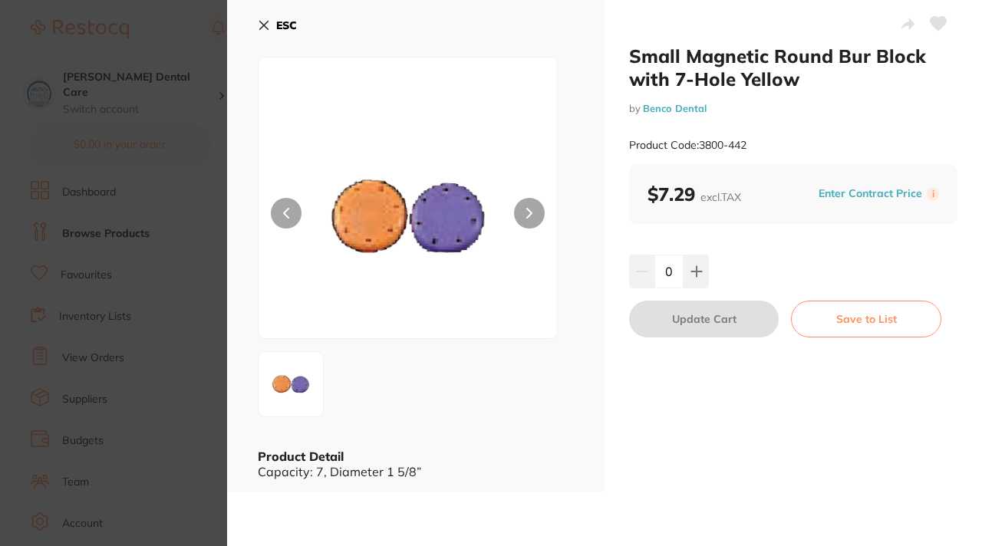
click at [266, 24] on icon at bounding box center [264, 25] width 12 height 12
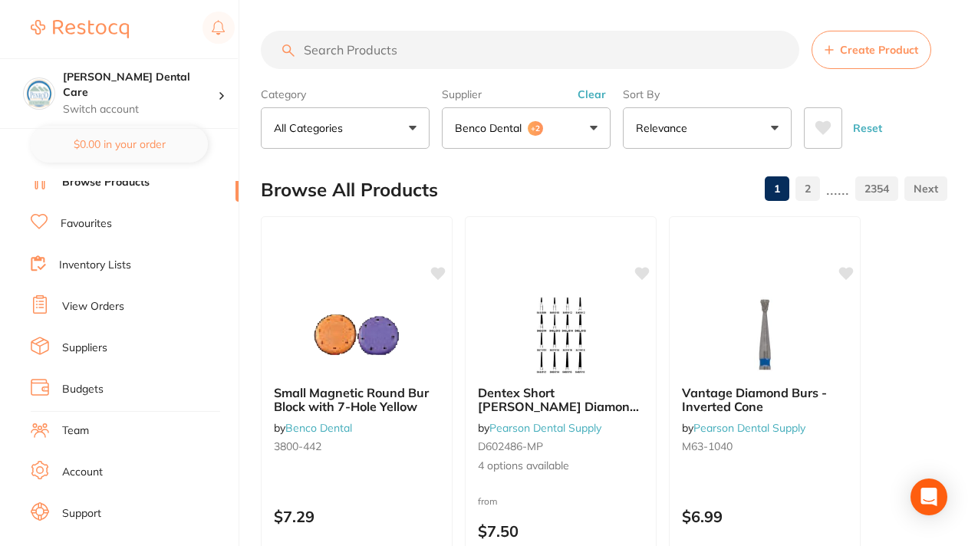
click at [588, 127] on button "Benco Dental +2" at bounding box center [526, 127] width 169 height 41
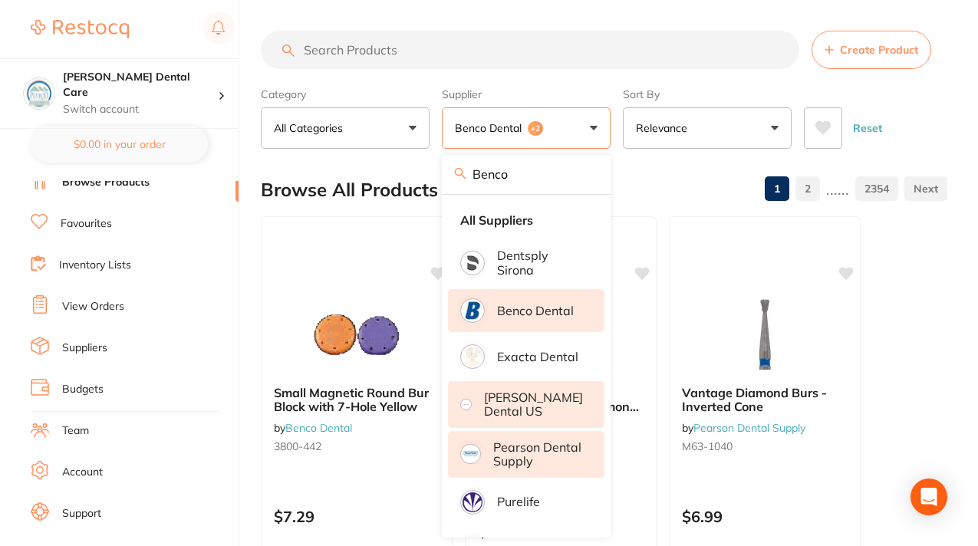
click at [525, 321] on li "Benco Dental" at bounding box center [526, 310] width 156 height 43
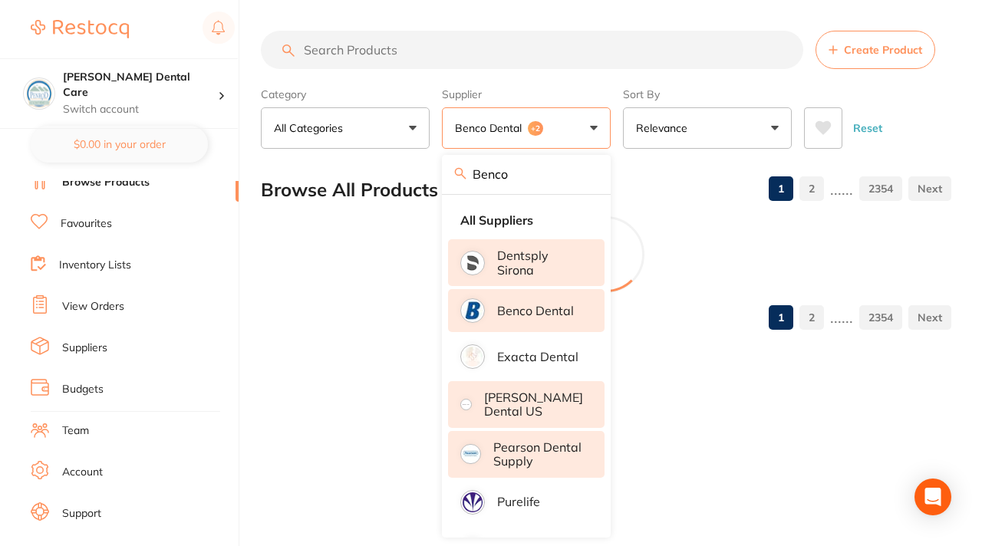
click at [529, 259] on p "Dentsply Sirona" at bounding box center [540, 263] width 86 height 28
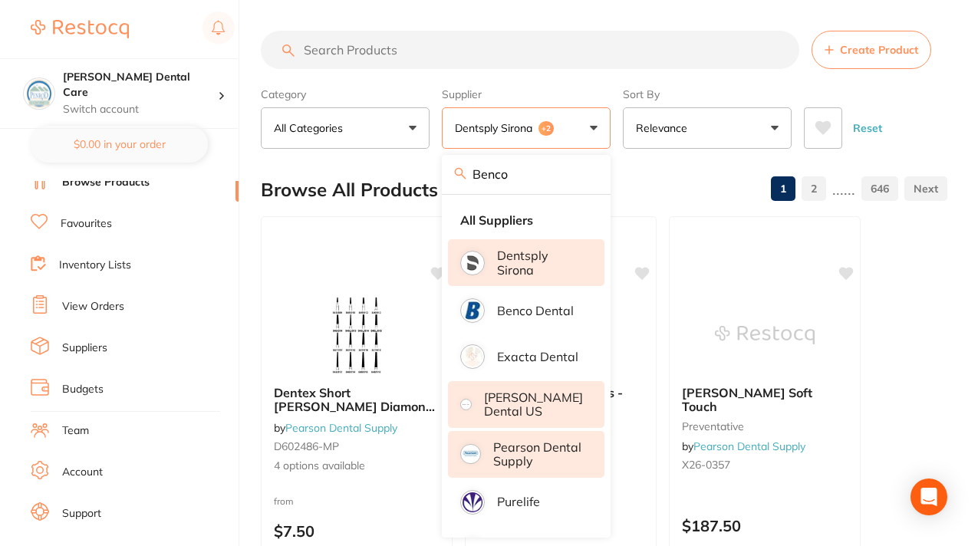
click at [105, 226] on link "Favourites" at bounding box center [86, 223] width 51 height 15
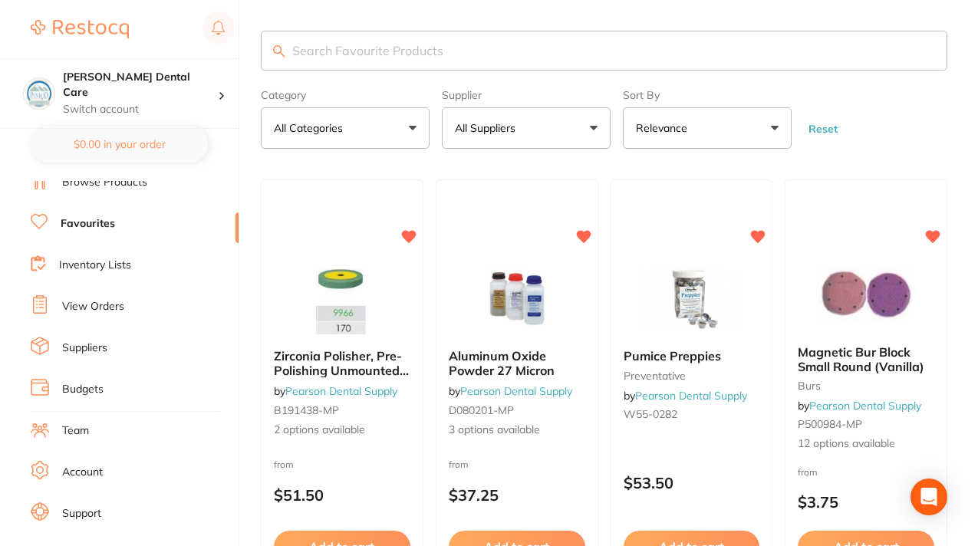
click at [589, 134] on button "All Suppliers" at bounding box center [526, 127] width 169 height 41
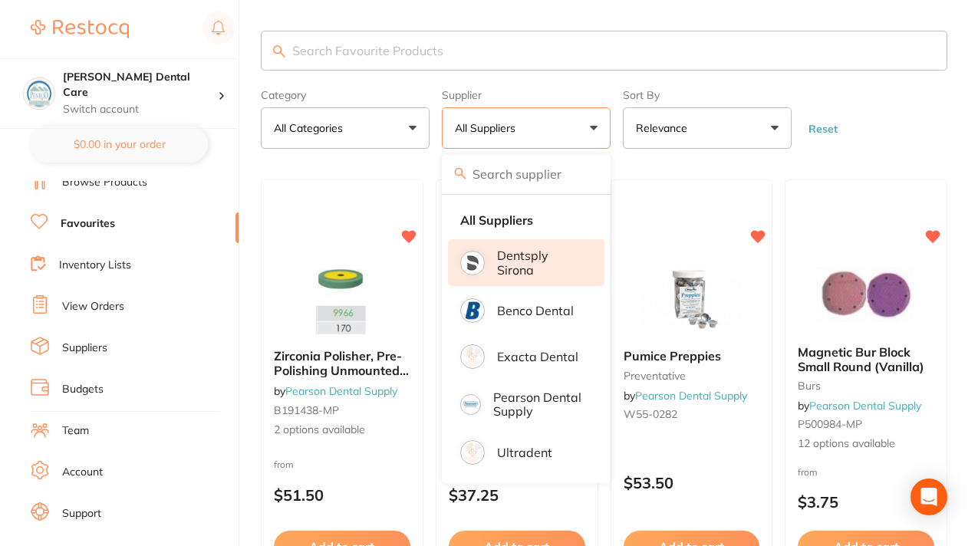
click at [530, 265] on p "Dentsply Sirona" at bounding box center [540, 263] width 86 height 28
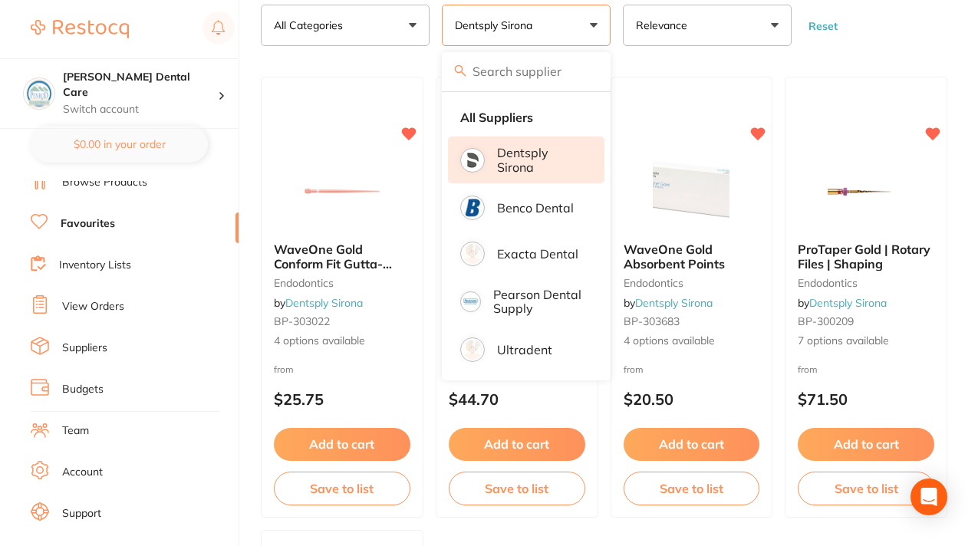
scroll to position [104, 0]
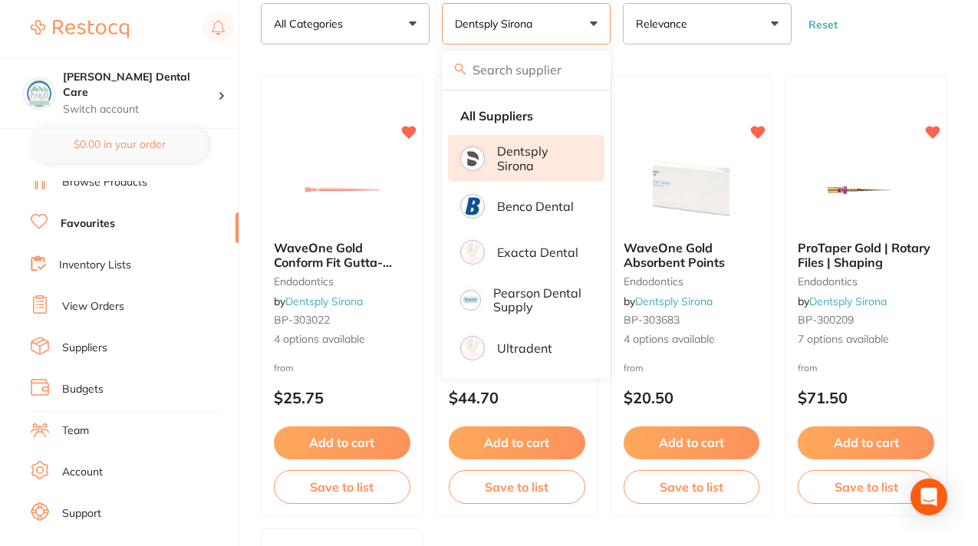
click at [259, 64] on div "$0.00 Penrod Dental Care Switch account Penrod Dental Care $0.00 in your order …" at bounding box center [489, 169] width 978 height 546
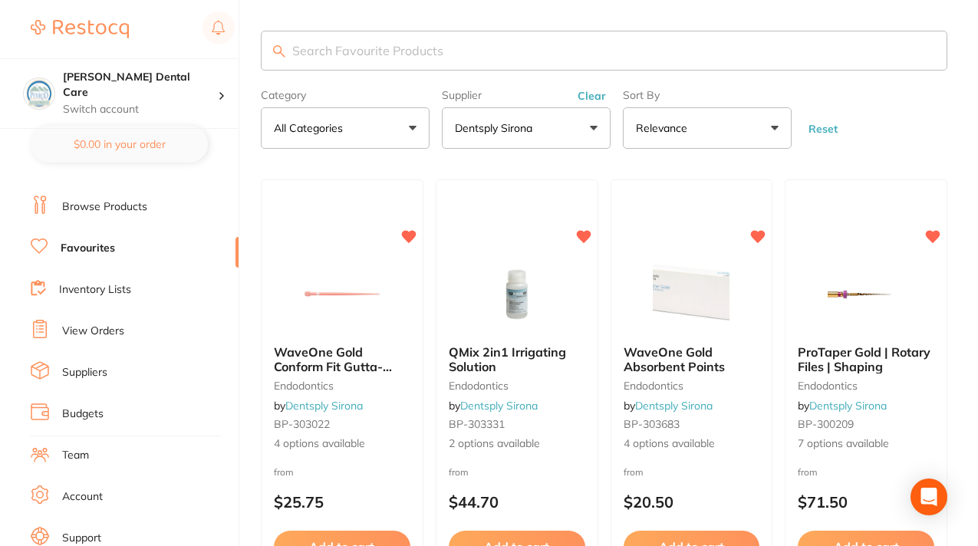
scroll to position [0, 0]
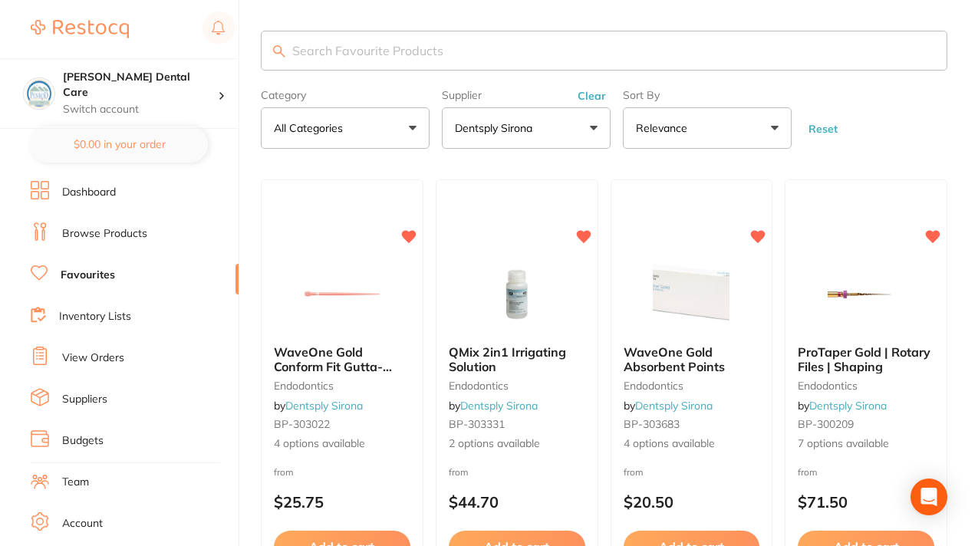
click at [106, 280] on link "Favourites" at bounding box center [88, 275] width 54 height 15
click at [100, 275] on link "Favourites" at bounding box center [88, 275] width 54 height 15
click at [589, 124] on button "Dentsply Sirona" at bounding box center [526, 127] width 169 height 41
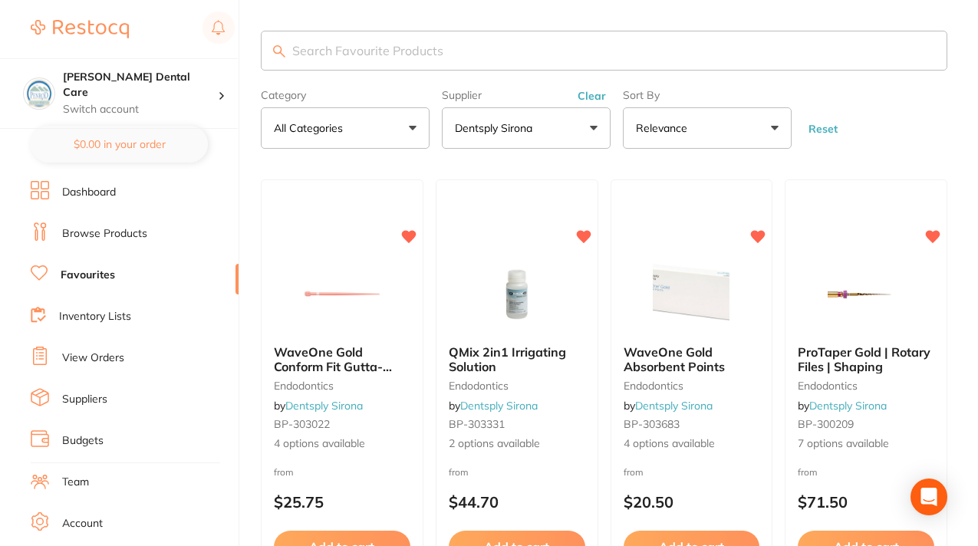
click at [598, 124] on button "Dentsply Sirona" at bounding box center [526, 127] width 169 height 41
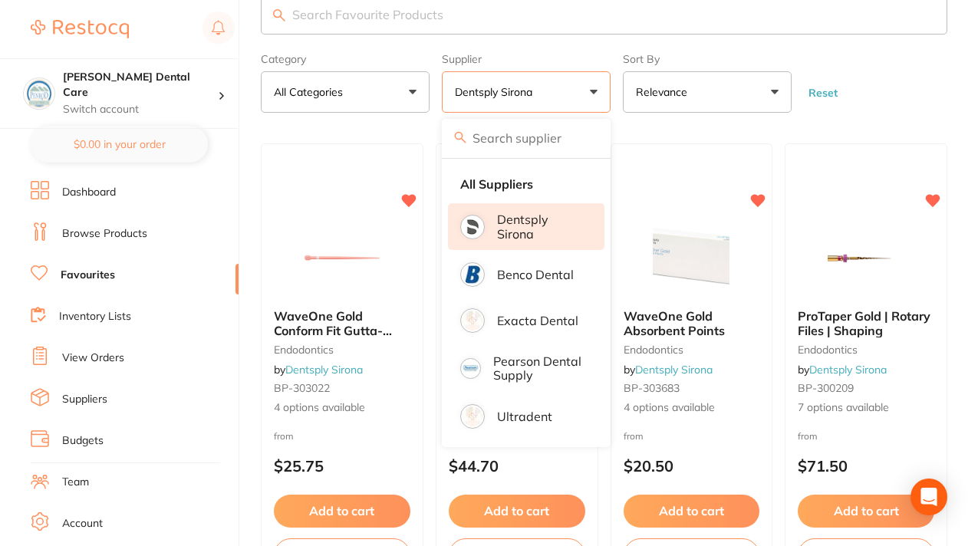
scroll to position [38, 0]
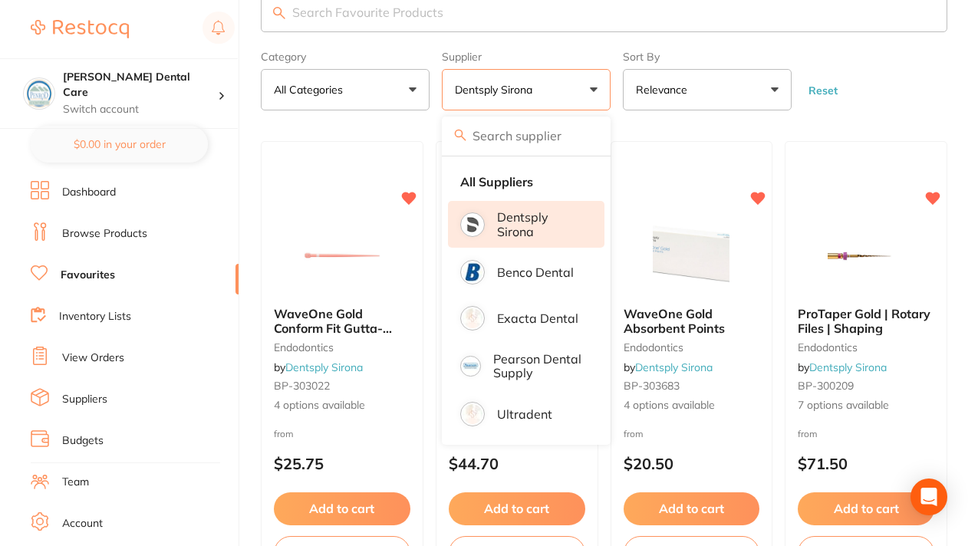
click at [593, 90] on button "Dentsply Sirona" at bounding box center [526, 89] width 169 height 41
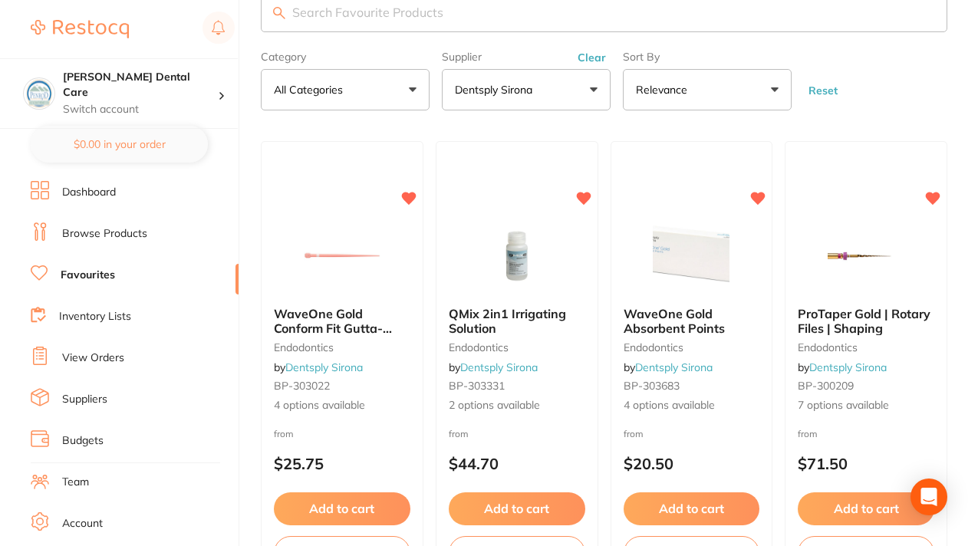
click at [594, 87] on button "Dentsply Sirona" at bounding box center [526, 89] width 169 height 41
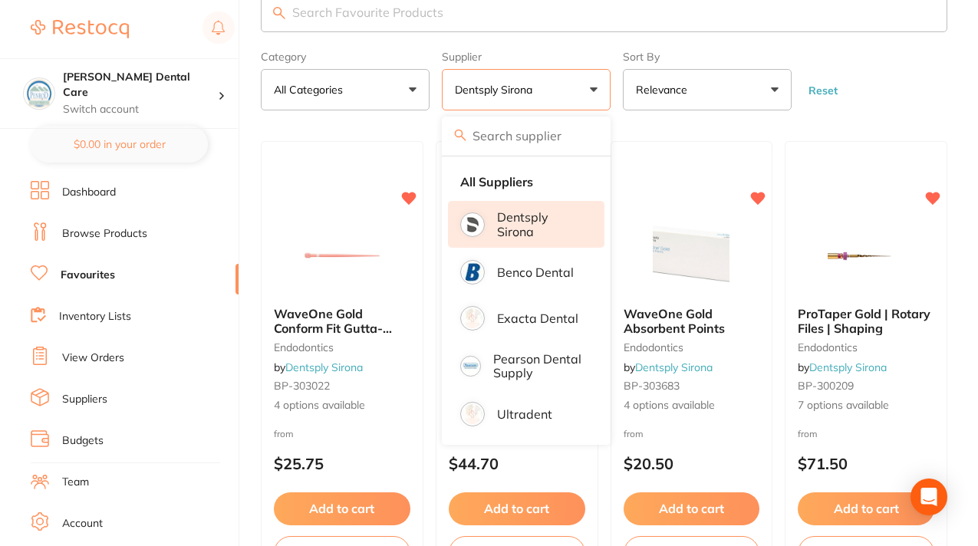
type input "s"
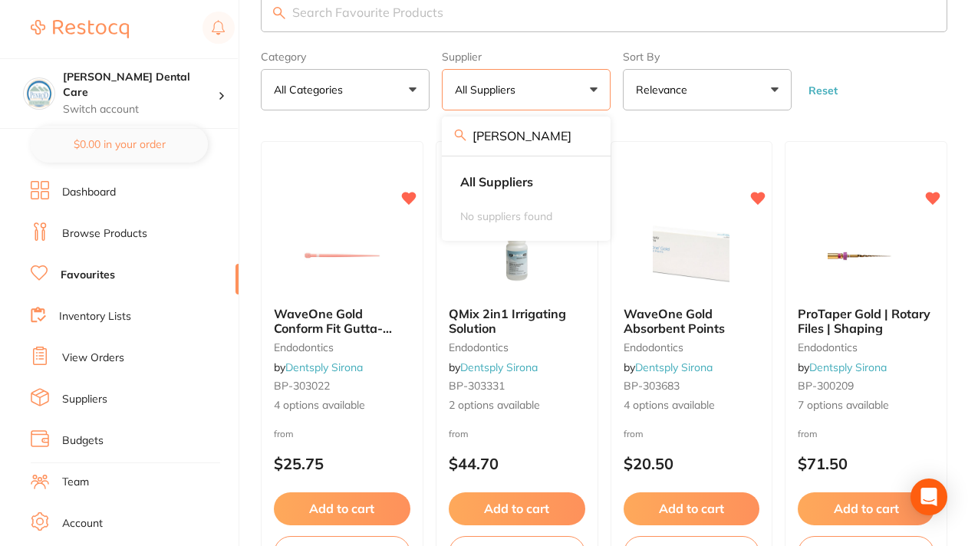
type input "Henry"
click at [627, 130] on main "Category All Categories All Categories endodontics Clear Category false All Cat…" at bounding box center [619, 539] width 717 height 1154
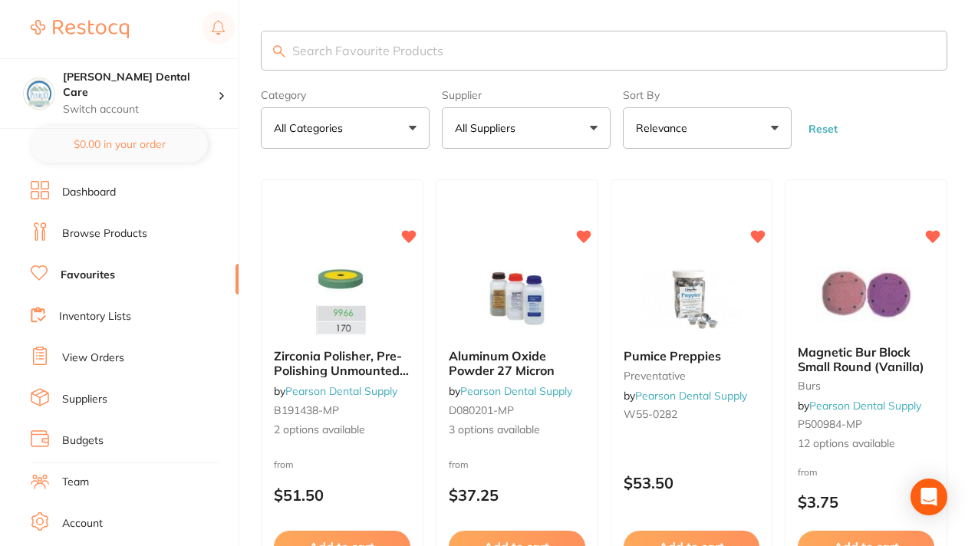
click at [594, 129] on button "All Suppliers" at bounding box center [526, 127] width 169 height 41
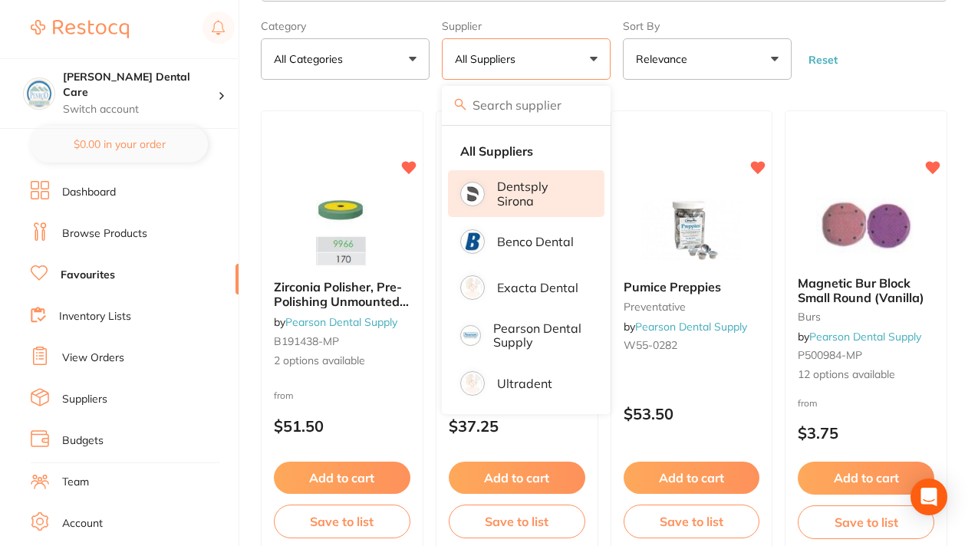
scroll to position [71, 0]
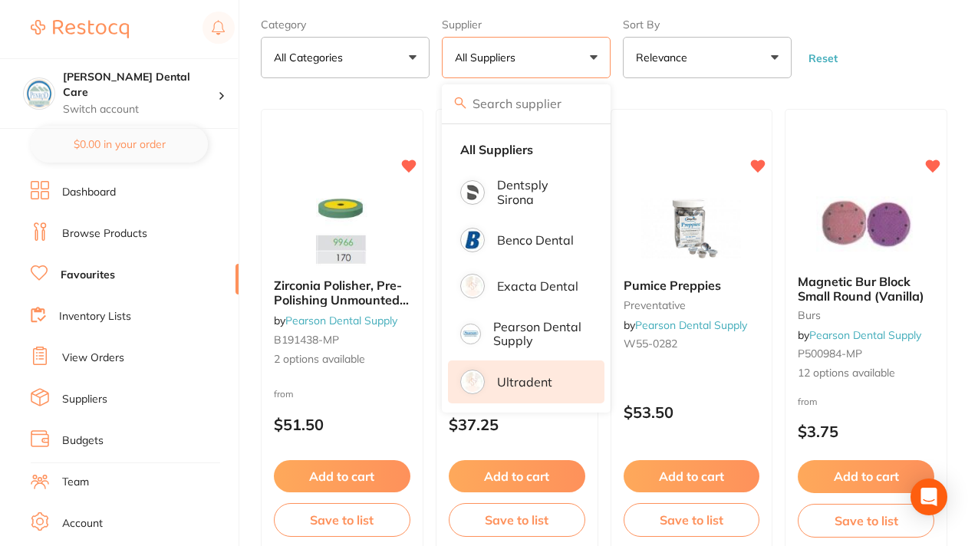
click at [515, 379] on p "Ultradent" at bounding box center [524, 382] width 55 height 14
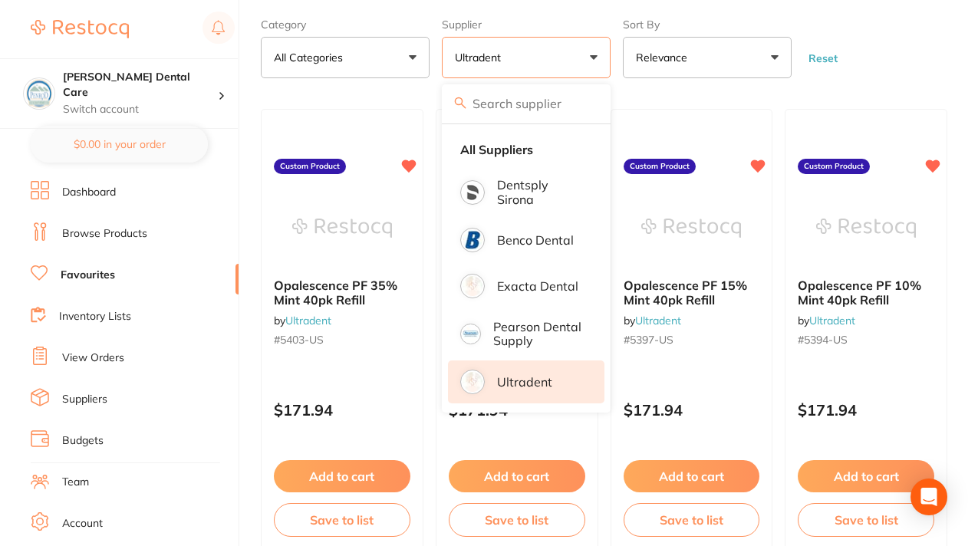
click at [344, 92] on main "Category All Categories All Categories No categories found Clear Category false…" at bounding box center [619, 506] width 717 height 1154
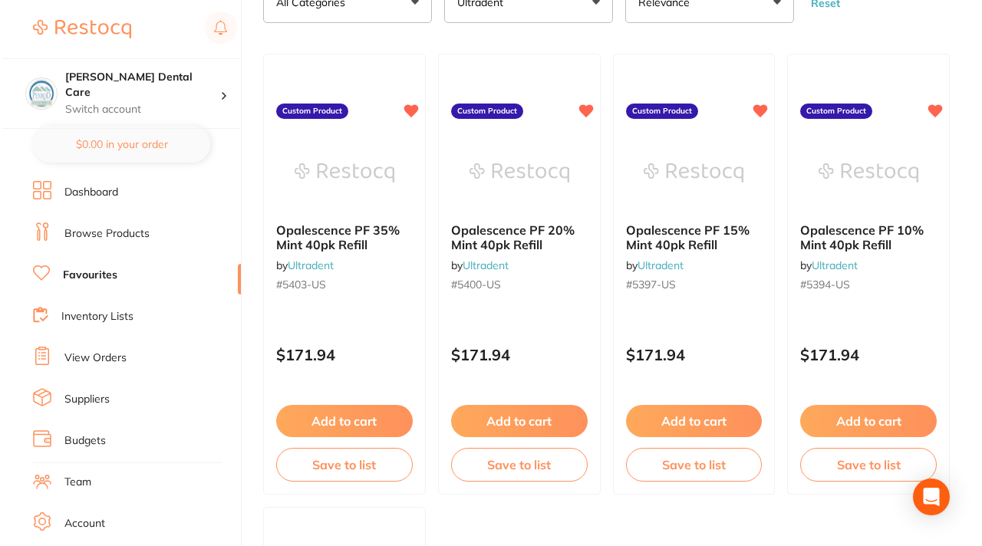
scroll to position [0, 0]
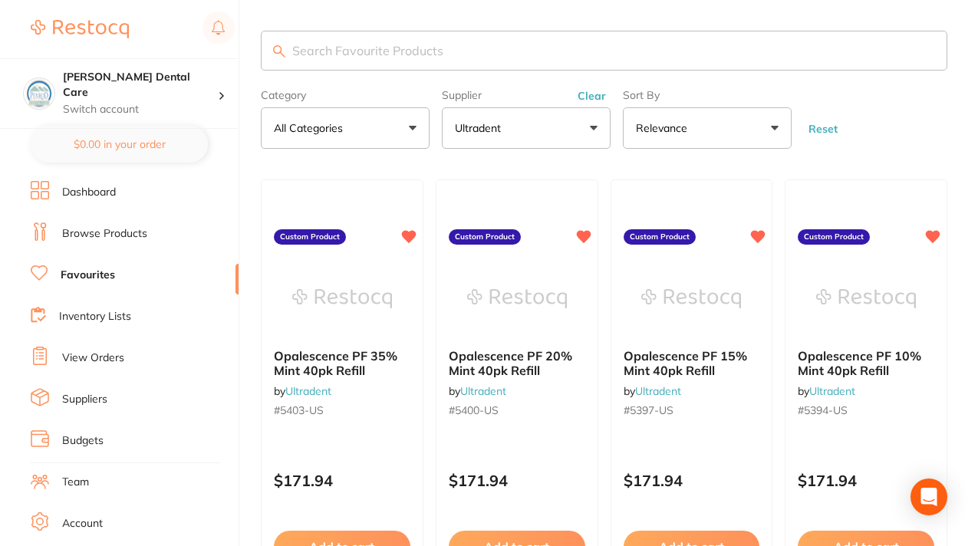
click at [589, 125] on button "Ultradent" at bounding box center [526, 127] width 169 height 41
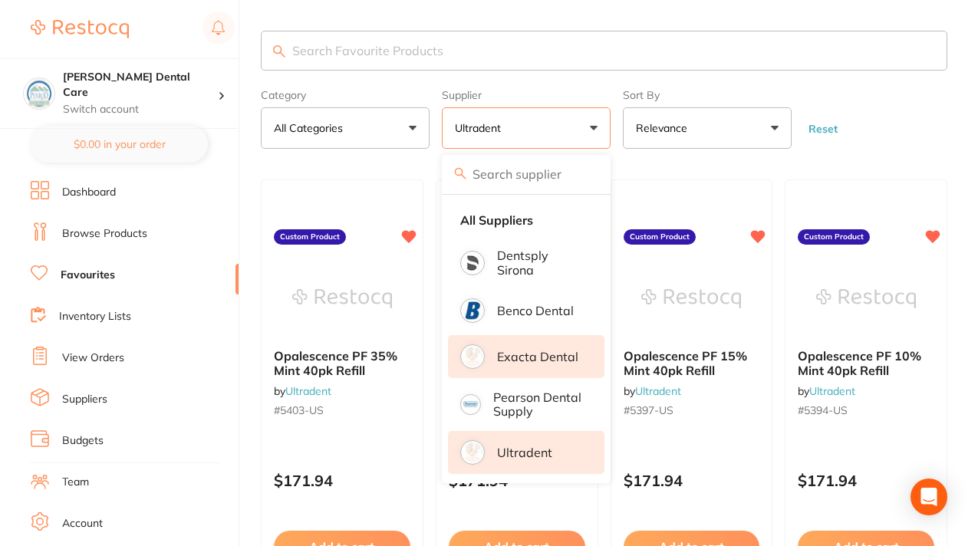
click at [523, 354] on p "Exacta Dental" at bounding box center [537, 357] width 81 height 14
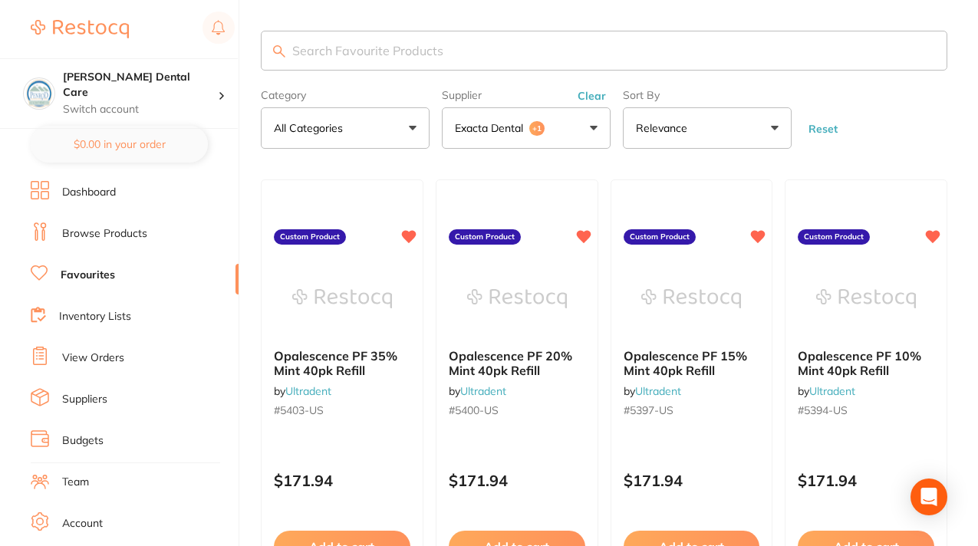
click at [108, 262] on ul "Dashboard Browse Products Favourites Inventory Lists View Orders Suppliers Budg…" at bounding box center [135, 445] width 208 height 529
click at [97, 276] on link "Favourites" at bounding box center [88, 275] width 54 height 15
click at [588, 127] on button "Exacta Dental +1" at bounding box center [526, 127] width 169 height 41
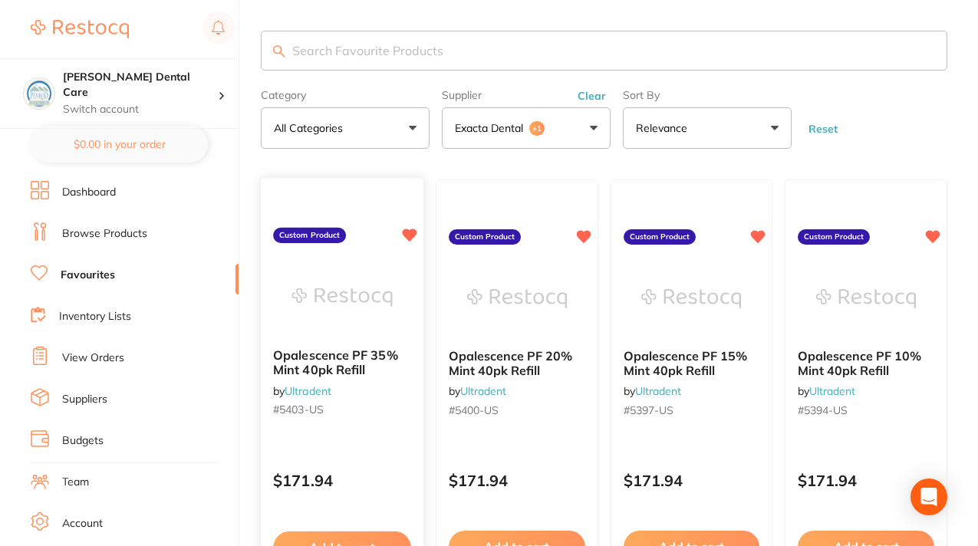
click at [334, 363] on span "Opalescence PF 35% Mint 40pk Refill" at bounding box center [335, 363] width 125 height 30
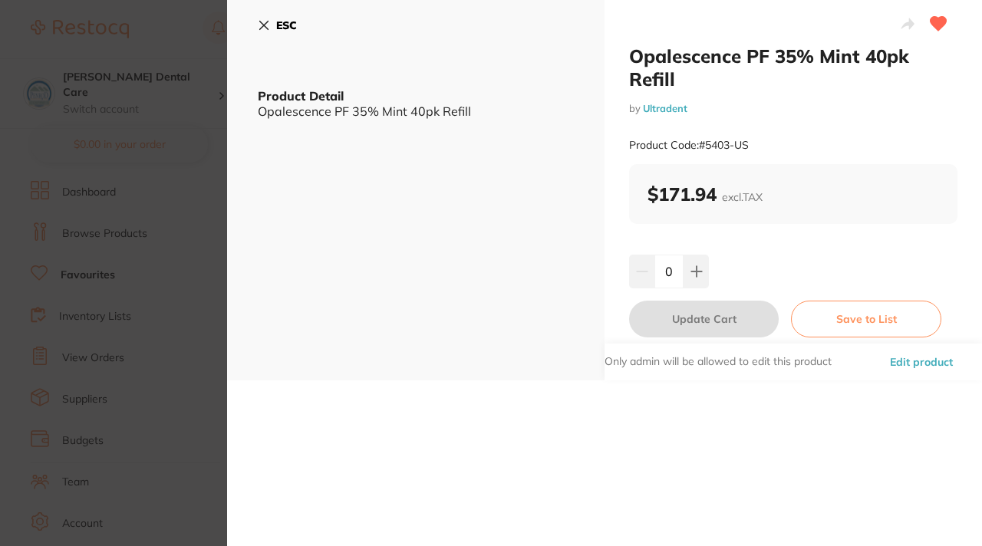
click at [265, 28] on icon at bounding box center [264, 25] width 12 height 12
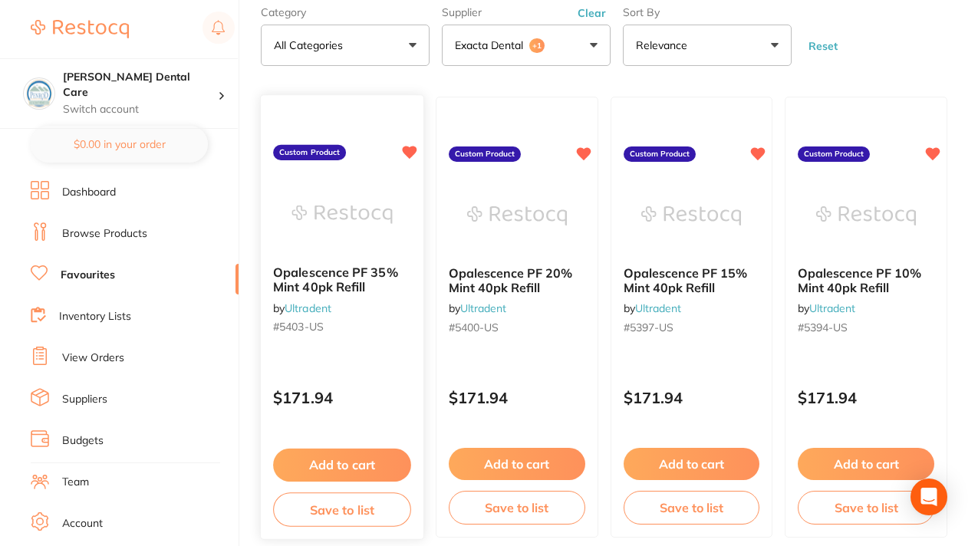
scroll to position [86, 0]
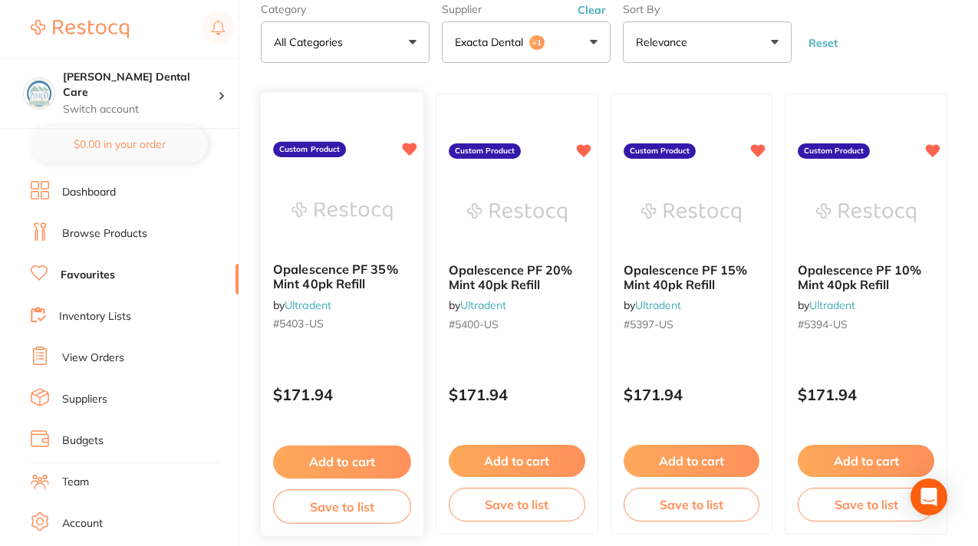
click at [321, 306] on link "Ultradent" at bounding box center [308, 305] width 47 height 14
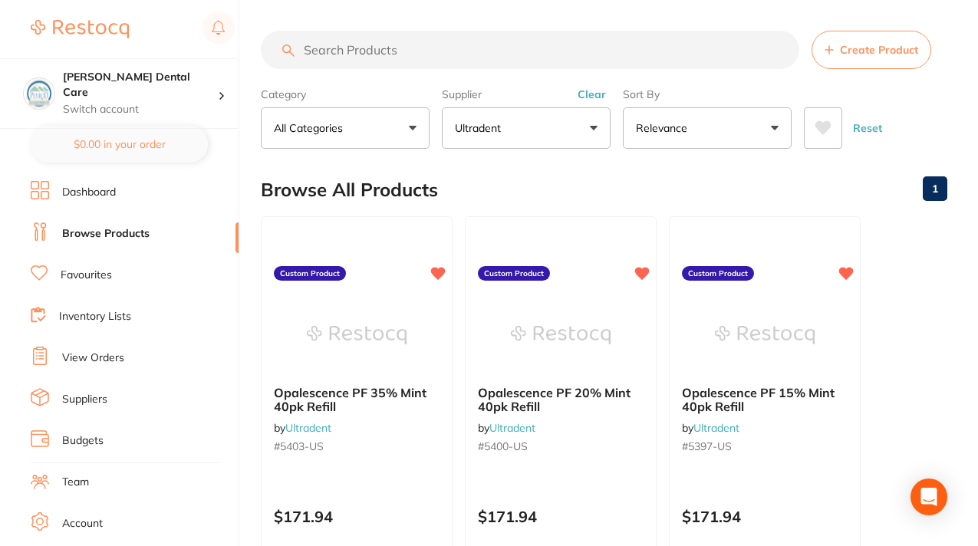
click at [591, 124] on button "Ultradent" at bounding box center [526, 127] width 169 height 41
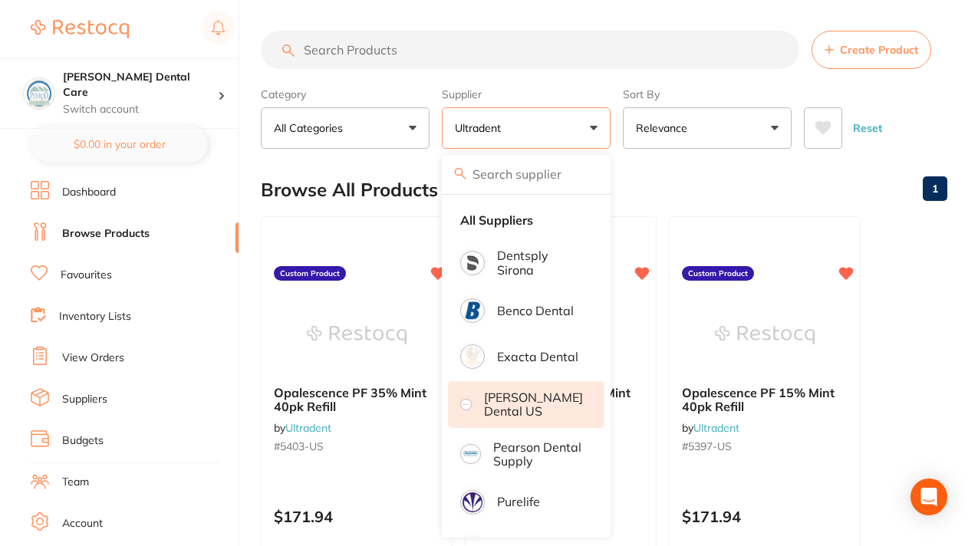
click at [512, 399] on p "[PERSON_NAME] Dental US" at bounding box center [533, 404] width 99 height 28
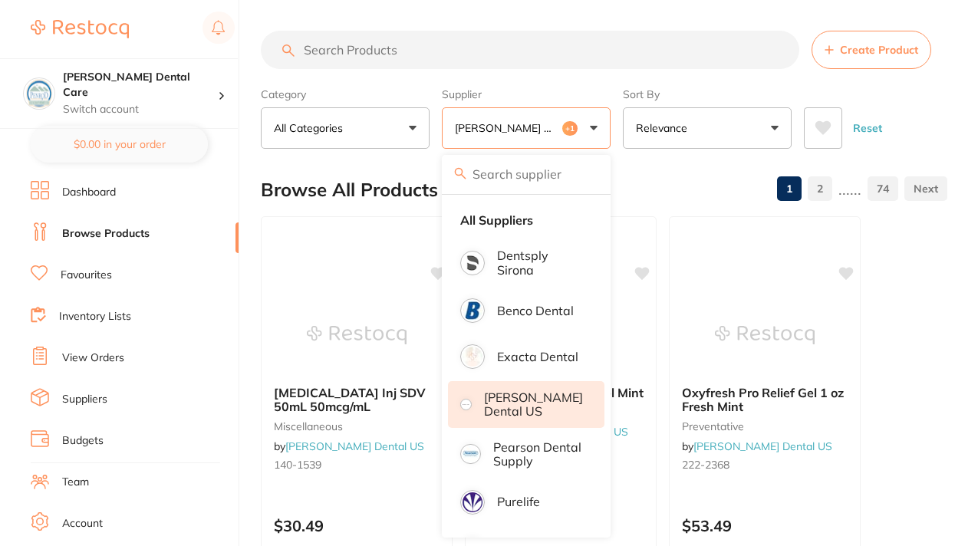
click at [643, 178] on div "Browse All Products 1 2 ...... 74" at bounding box center [604, 189] width 687 height 51
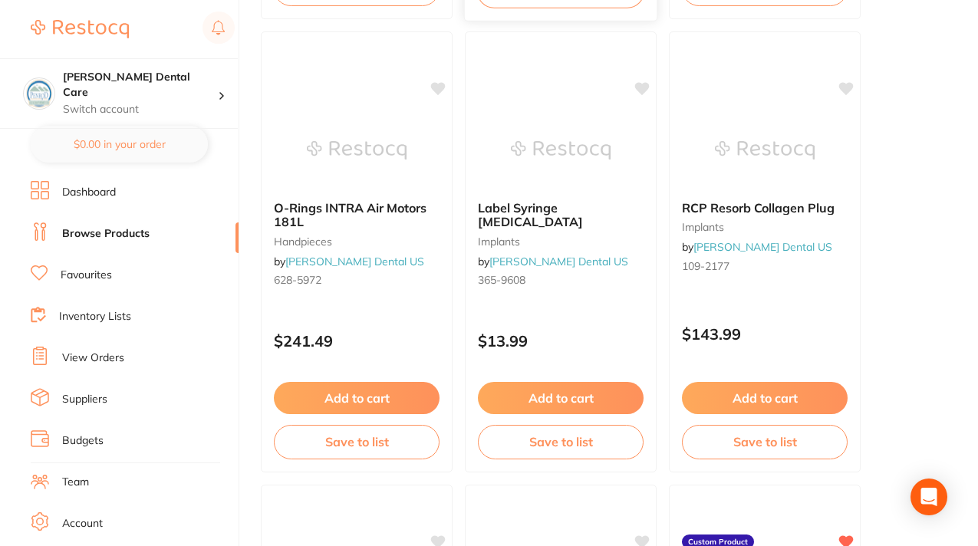
scroll to position [640, 0]
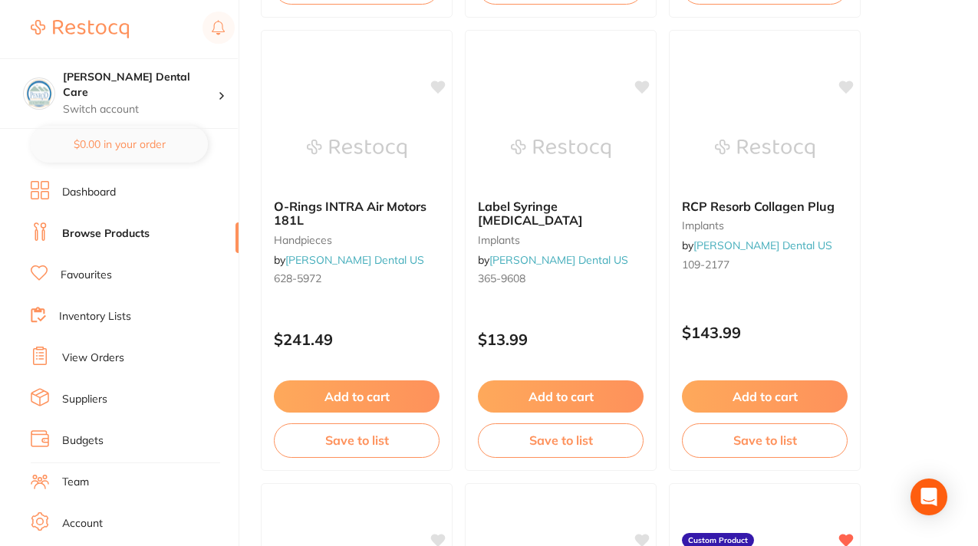
click at [92, 275] on link "Favourites" at bounding box center [86, 275] width 51 height 15
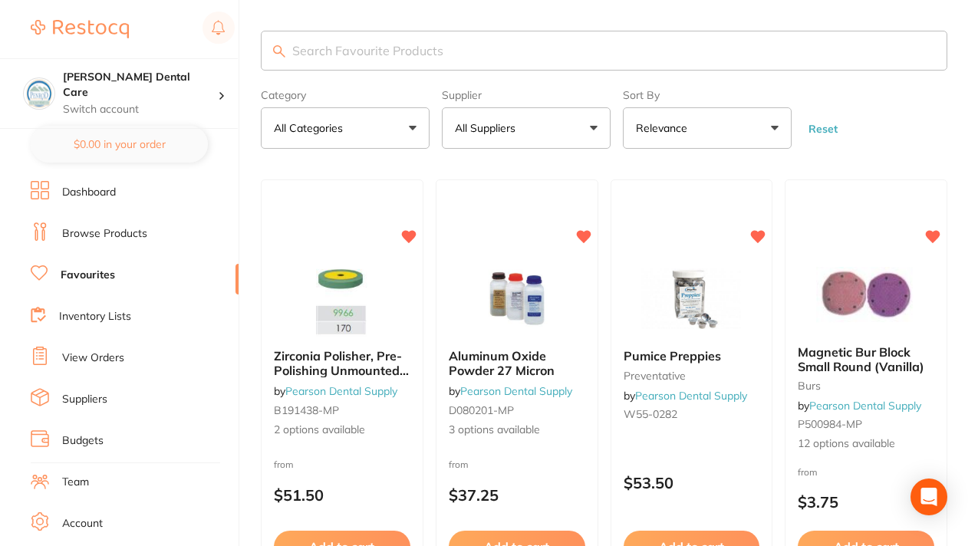
click at [592, 120] on button "All Suppliers" at bounding box center [526, 127] width 169 height 41
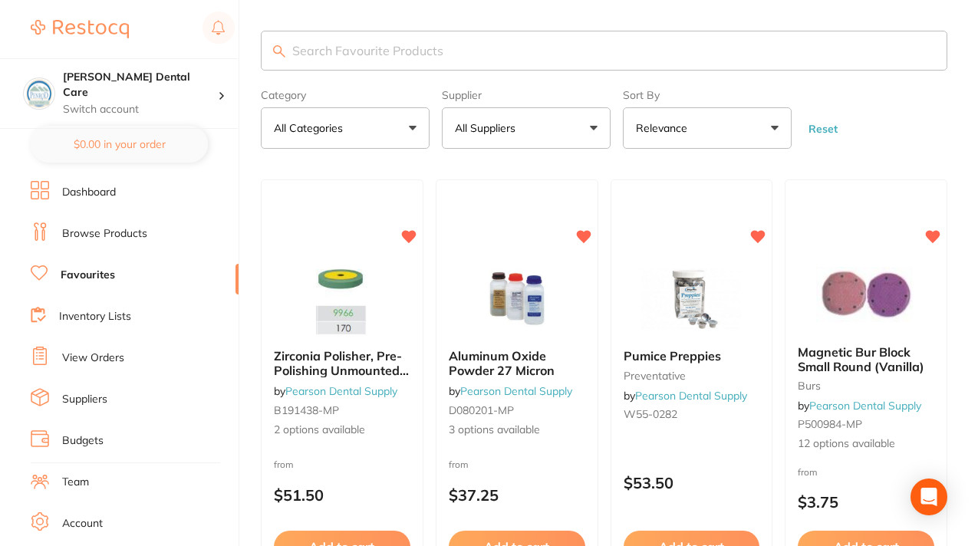
click at [595, 128] on button "All Suppliers" at bounding box center [526, 127] width 169 height 41
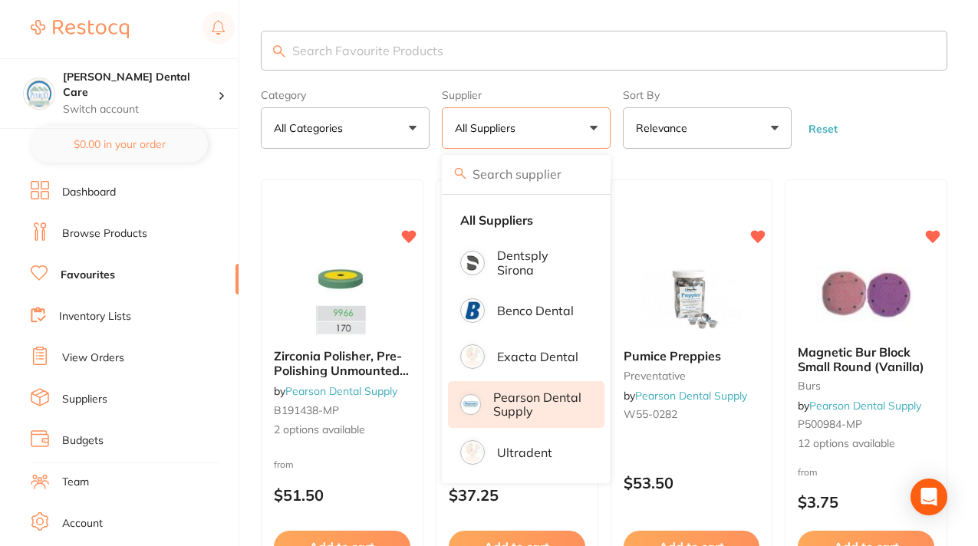
click at [517, 410] on p "Pearson Dental Supply" at bounding box center [538, 404] width 90 height 28
click at [516, 403] on p "Pearson Dental Supply" at bounding box center [538, 404] width 90 height 28
